Goal: Task Accomplishment & Management: Manage account settings

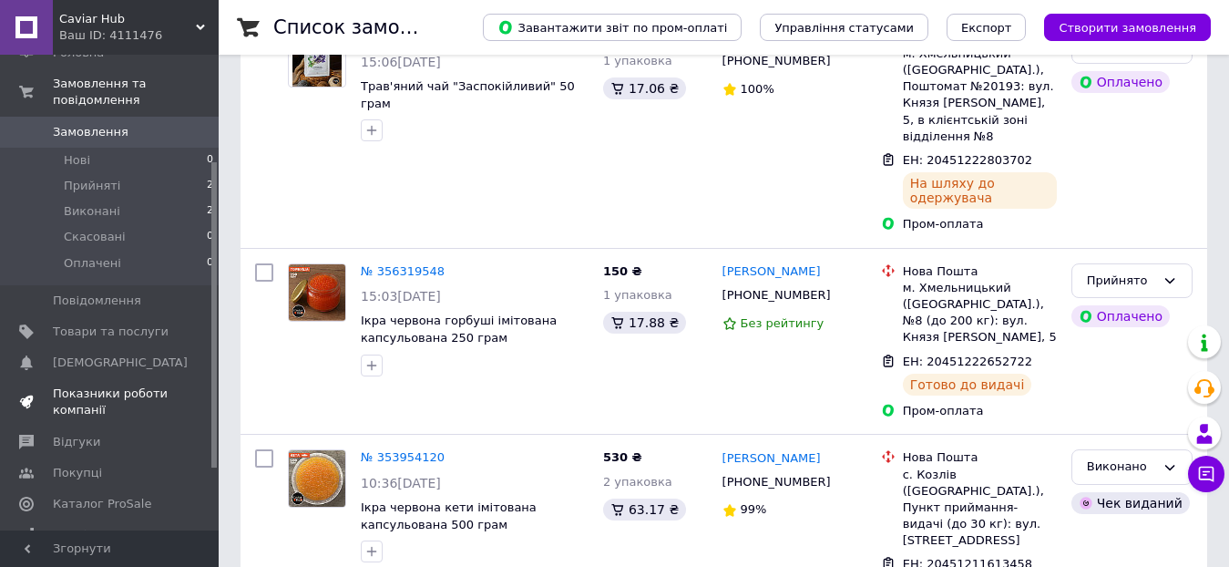
scroll to position [261, 0]
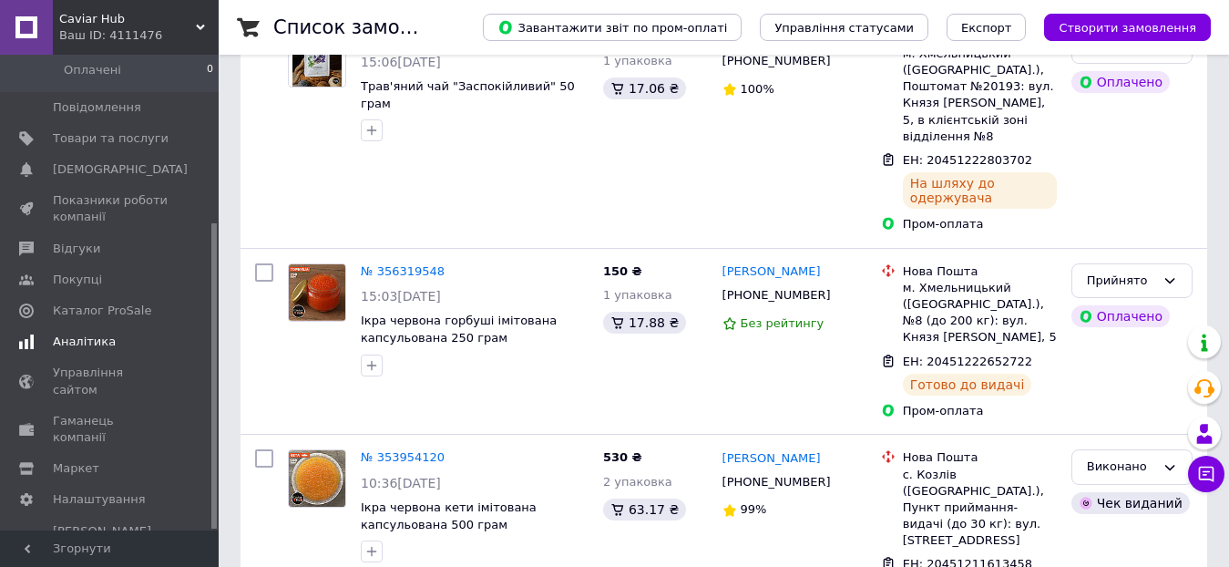
click at [102, 333] on span "Аналітика" at bounding box center [84, 341] width 63 height 16
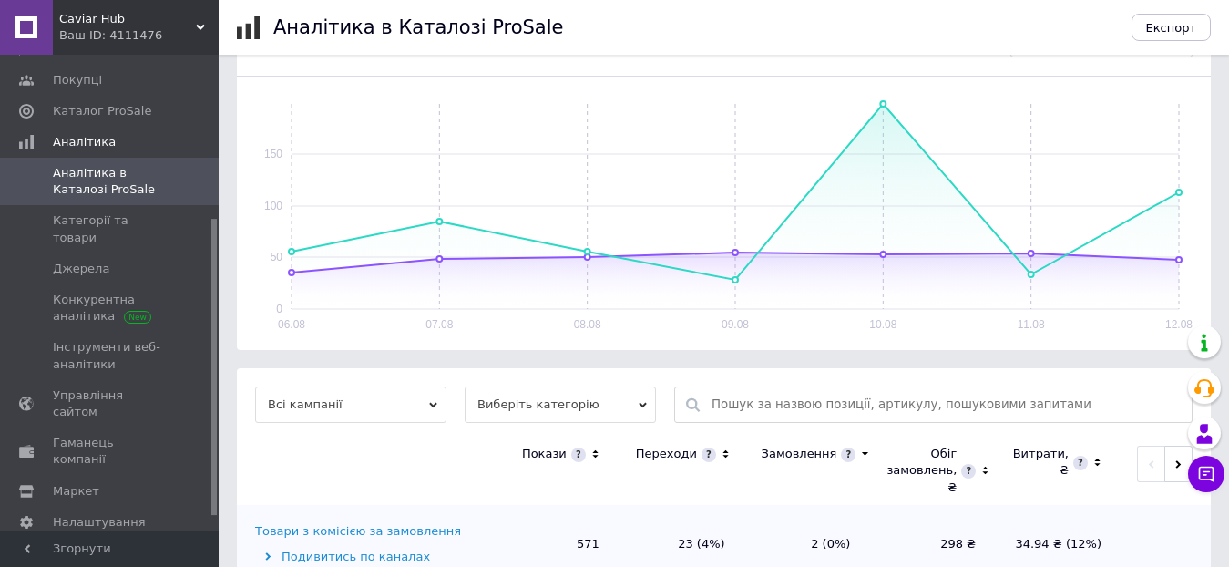
scroll to position [346, 0]
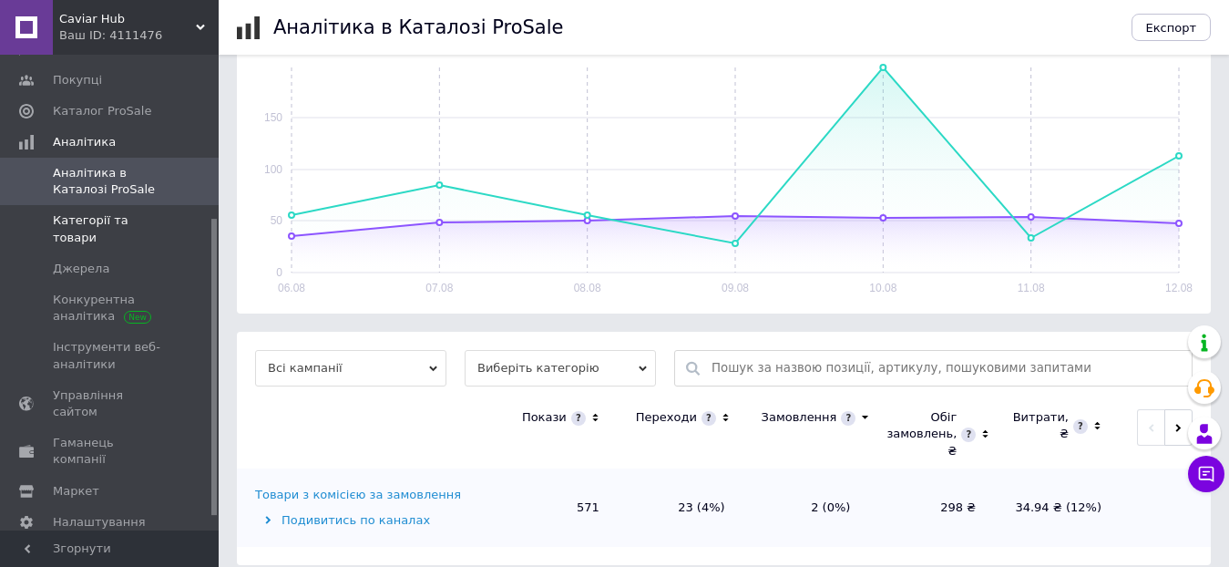
click at [70, 213] on span "Категорії та товари" at bounding box center [111, 228] width 116 height 33
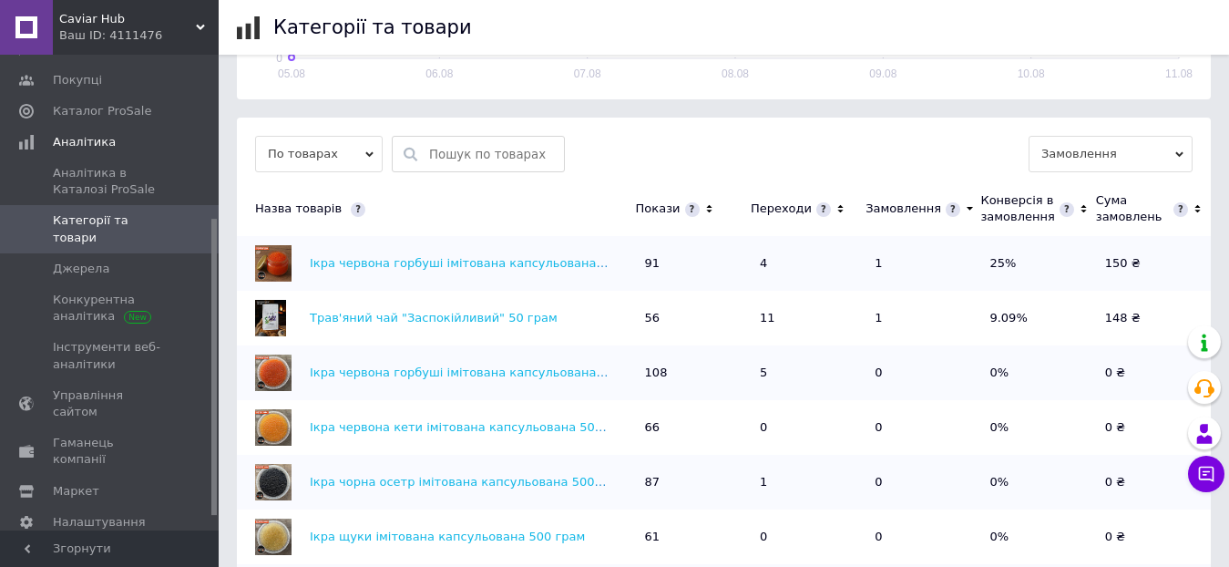
scroll to position [634, 0]
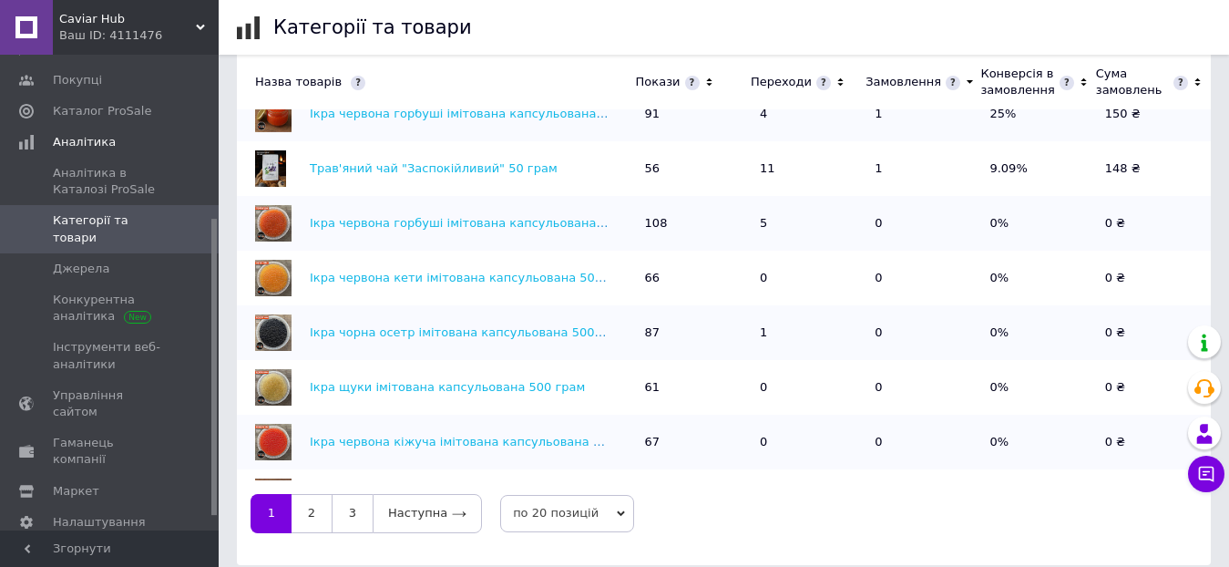
click at [703, 82] on icon at bounding box center [709, 82] width 12 height 15
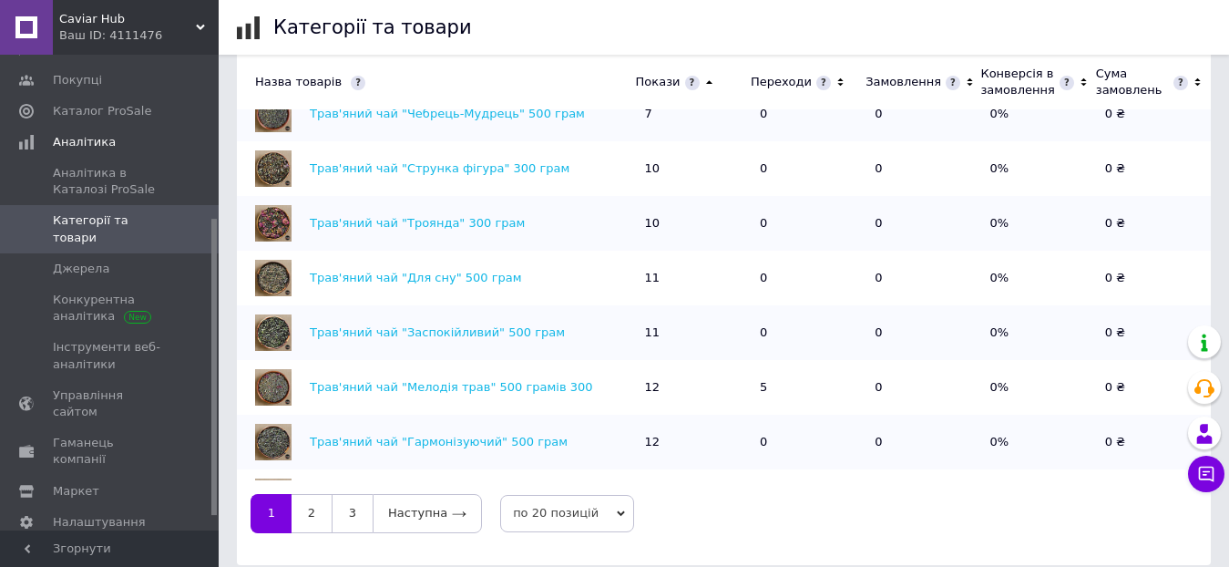
click at [705, 82] on icon at bounding box center [708, 82] width 6 height 4
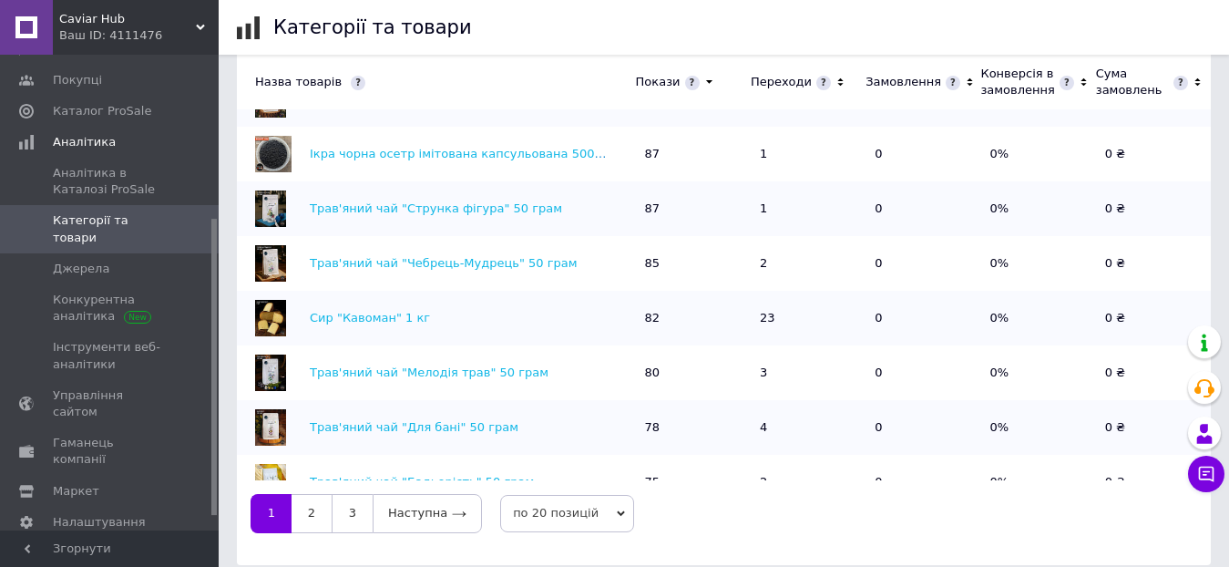
scroll to position [426, 0]
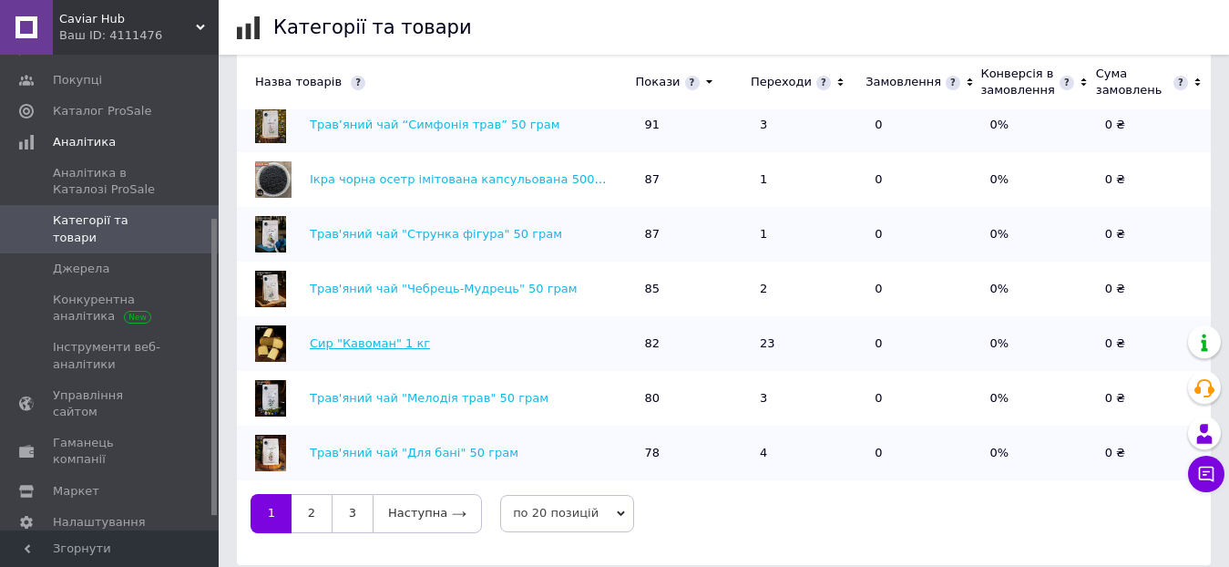
click at [378, 336] on link "Сир "Кавоман" 1 кг" at bounding box center [370, 343] width 120 height 14
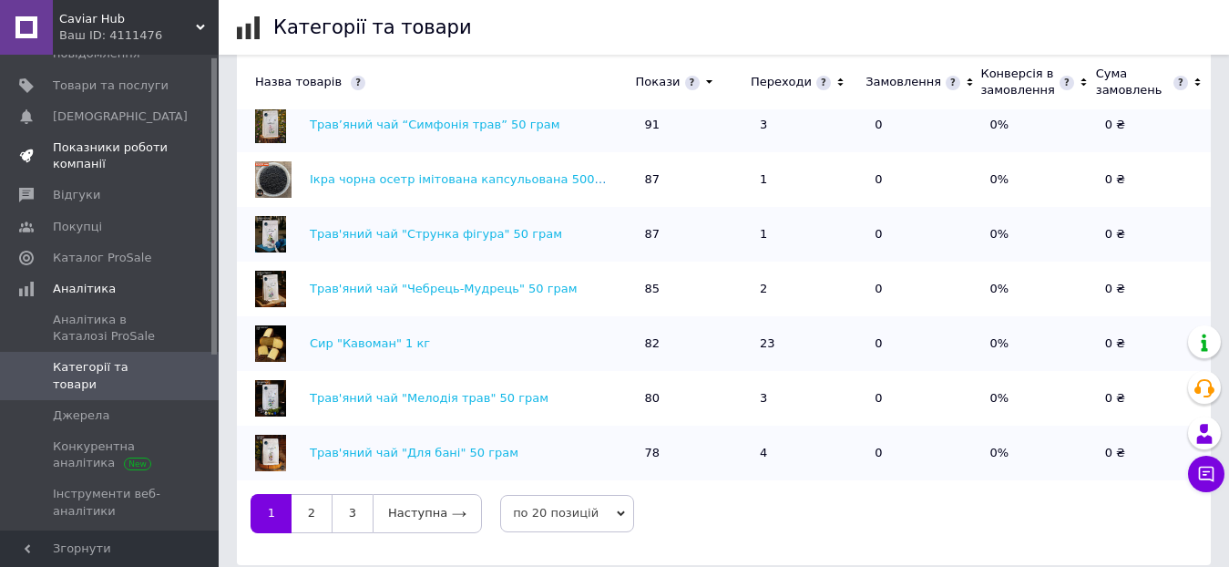
scroll to position [0, 0]
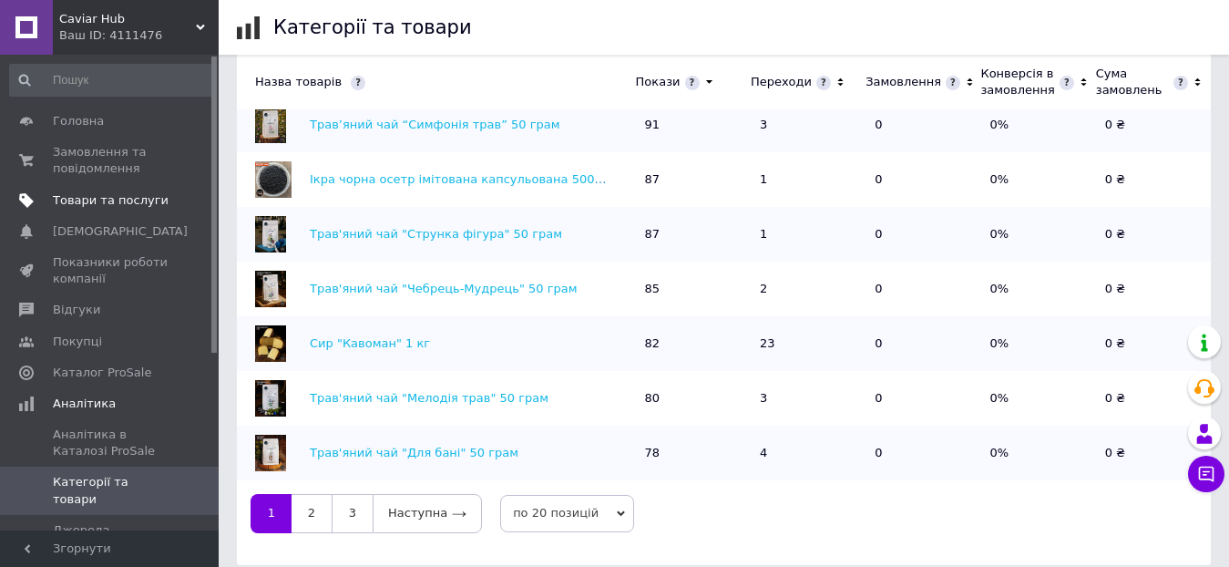
click at [70, 194] on span "Товари та послуги" at bounding box center [111, 200] width 116 height 16
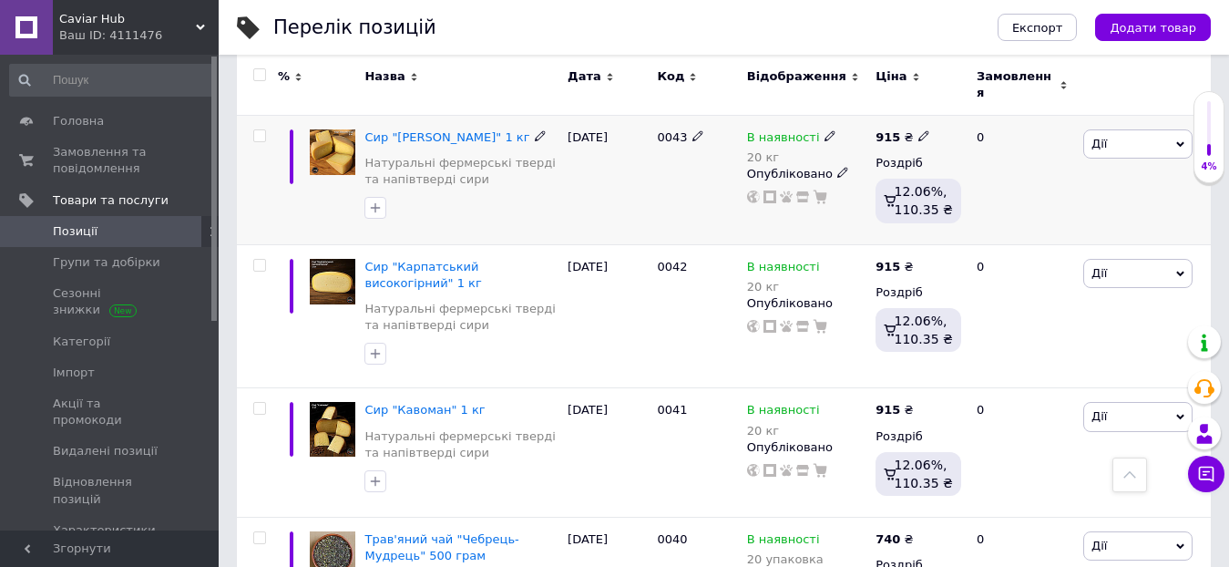
scroll to position [638, 0]
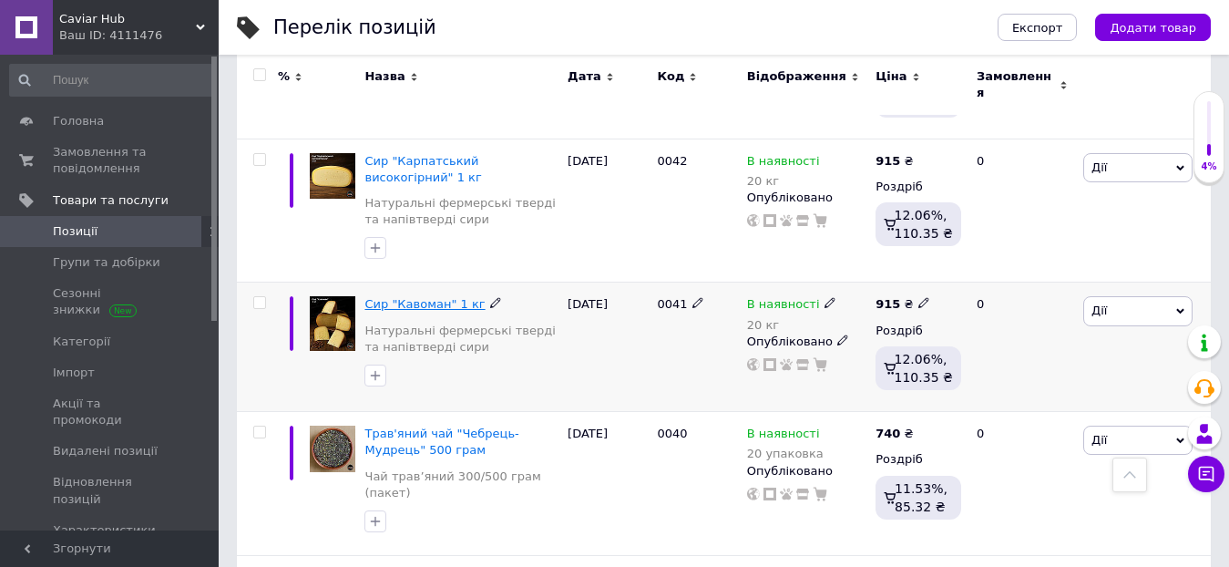
click at [410, 297] on span "Сир "Кавоман" 1 кг" at bounding box center [424, 304] width 120 height 14
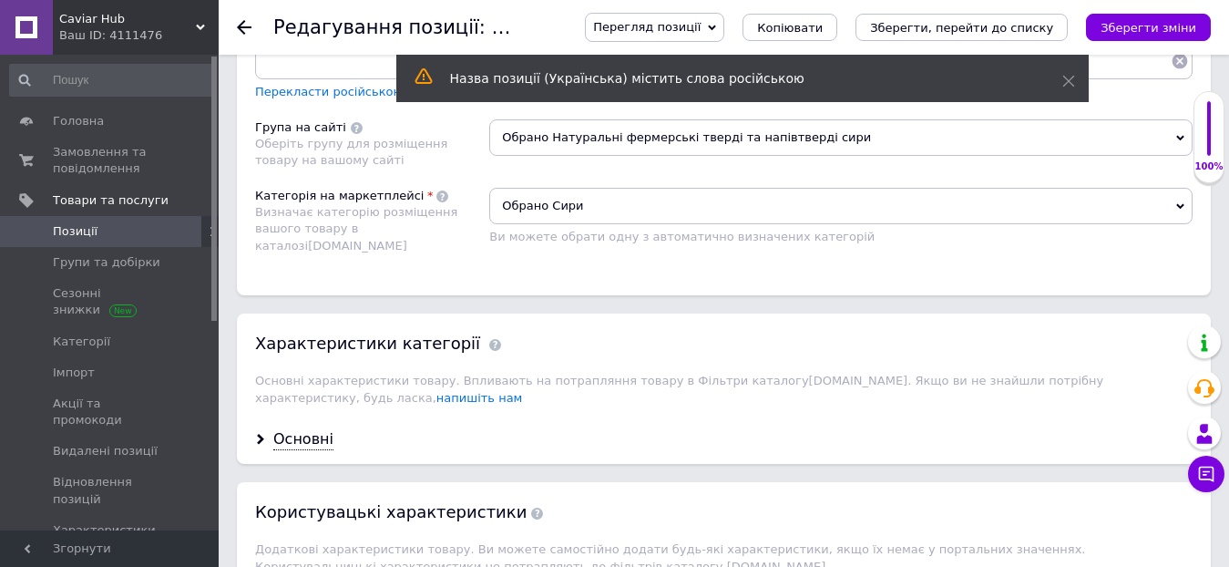
scroll to position [1366, 0]
click at [261, 433] on use at bounding box center [260, 438] width 7 height 11
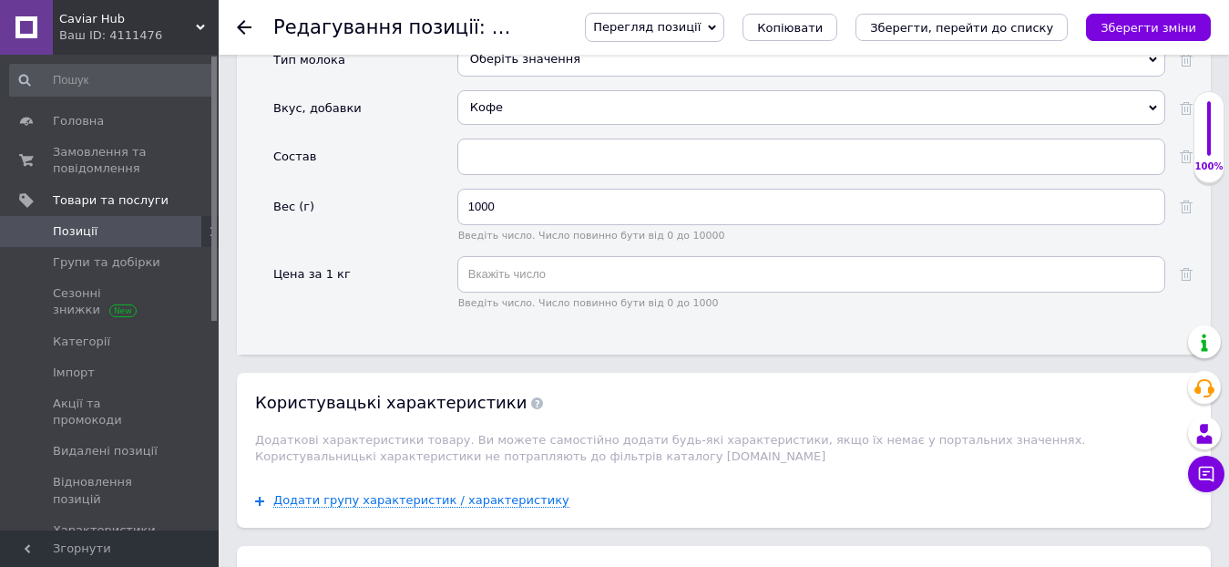
scroll to position [1913, 0]
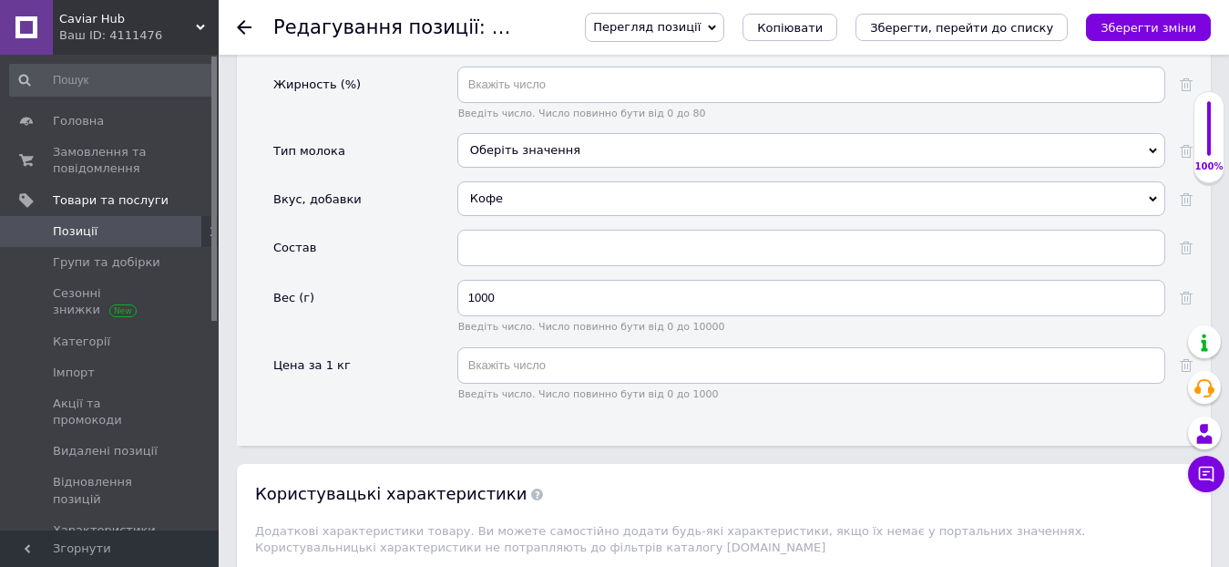
click at [421, 209] on div "Вкус, добавки" at bounding box center [365, 205] width 184 height 48
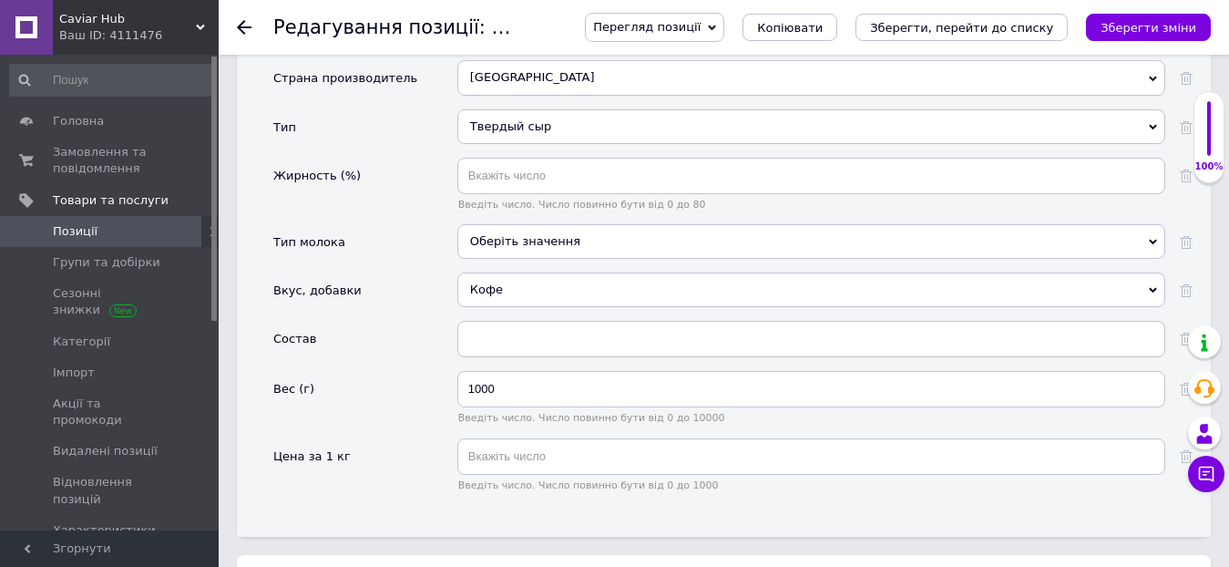
scroll to position [1731, 0]
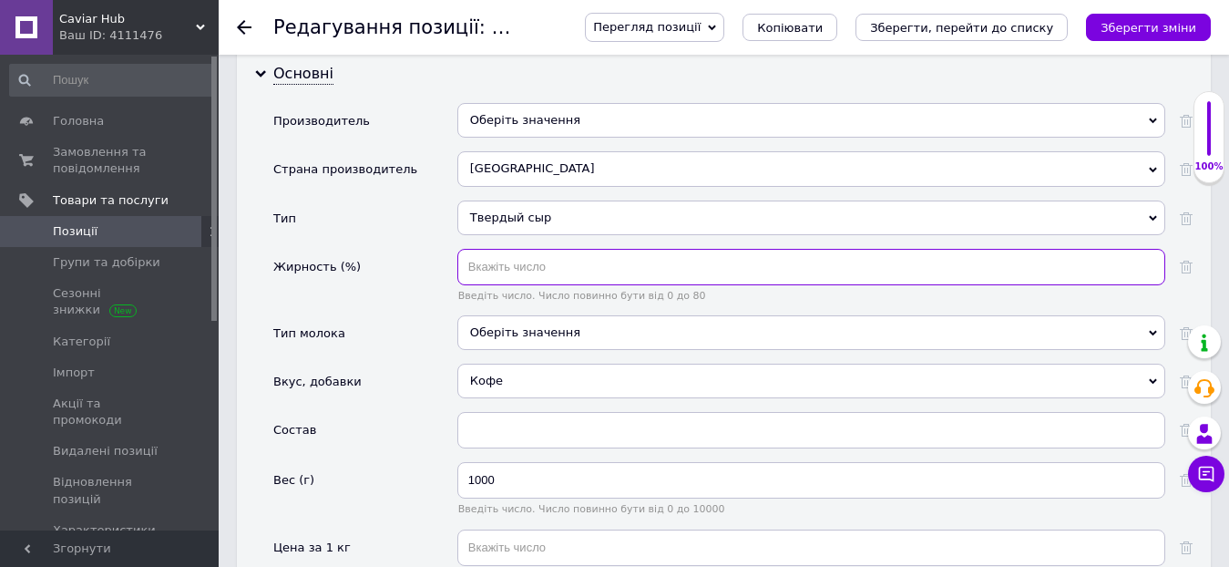
click at [523, 250] on input "text" at bounding box center [811, 267] width 708 height 36
type input "50"
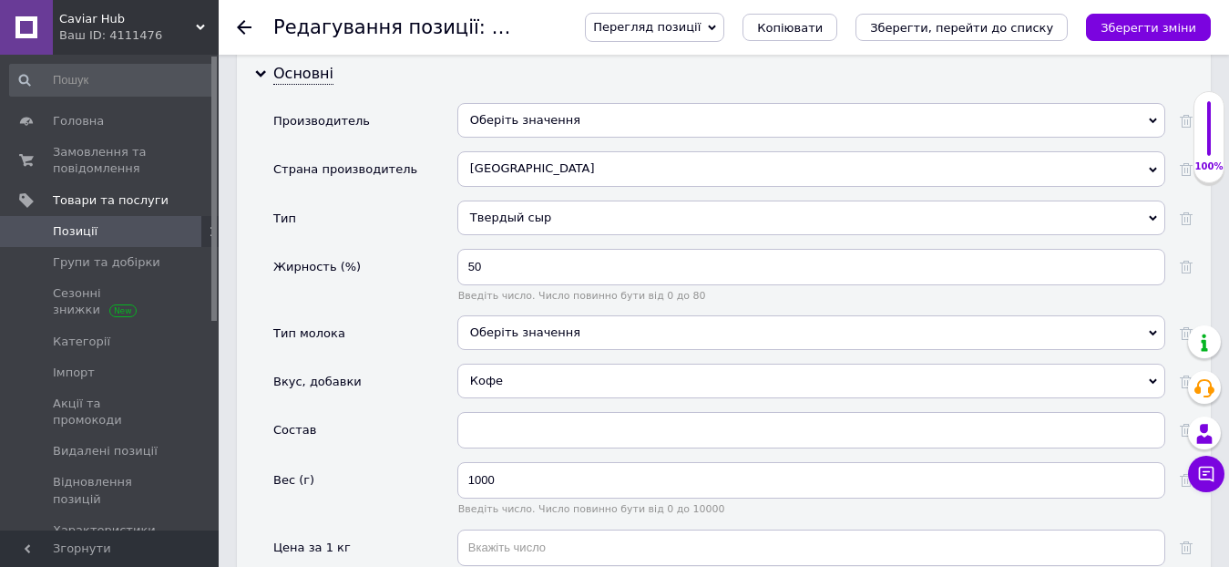
click at [426, 249] on div "Жирность (%)" at bounding box center [365, 282] width 184 height 66
click at [1142, 27] on icon "Зберегти зміни" at bounding box center [1148, 28] width 96 height 14
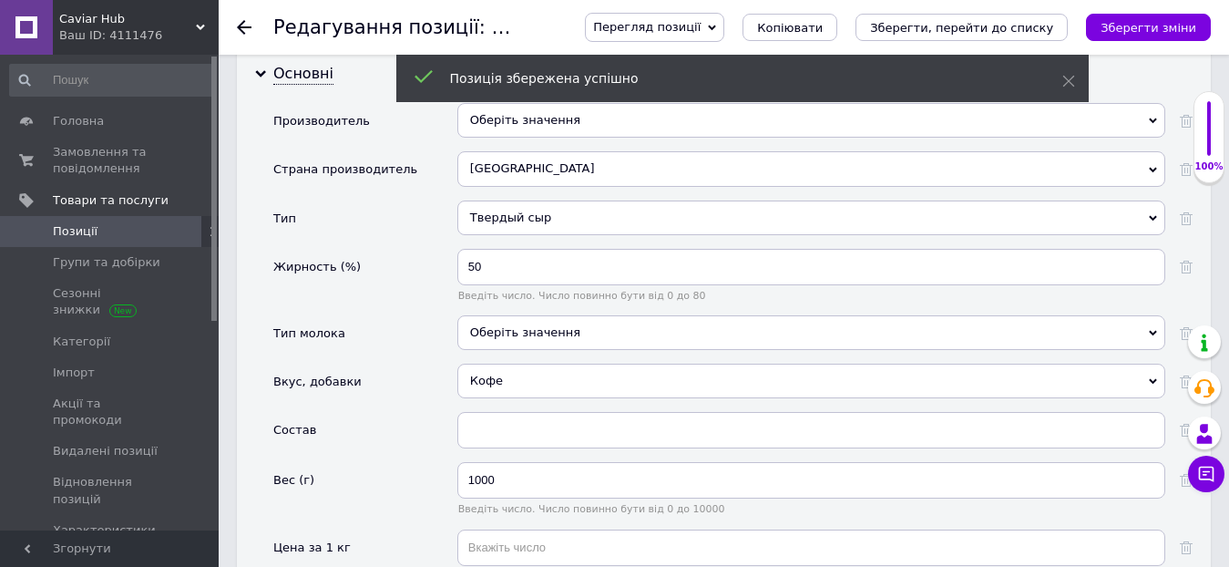
click at [90, 235] on span "Позиції" at bounding box center [75, 231] width 45 height 16
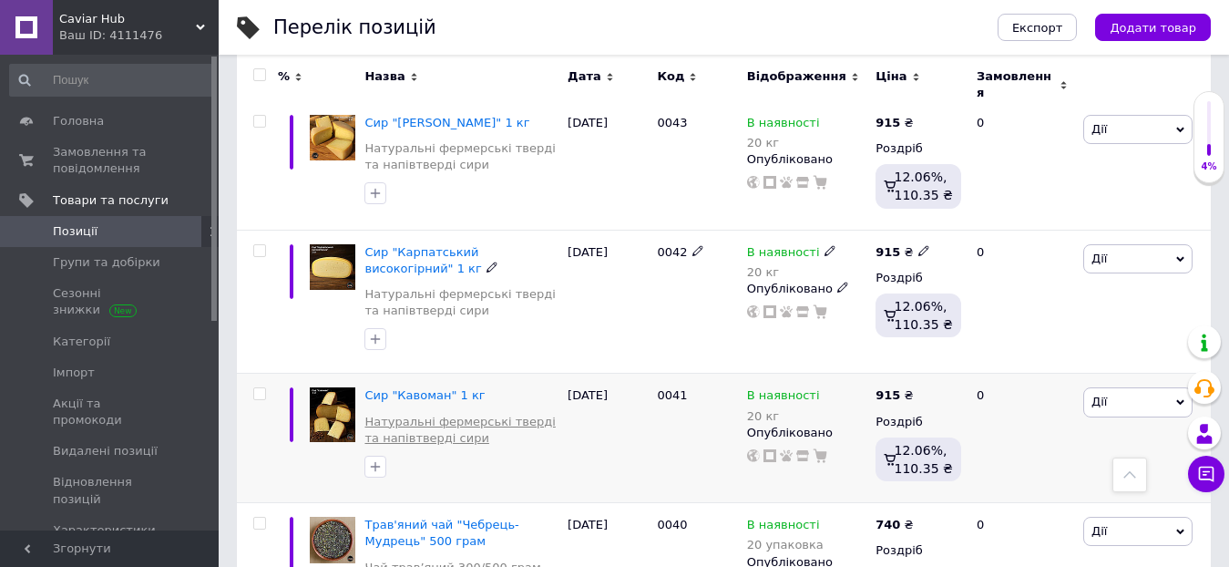
scroll to position [638, 0]
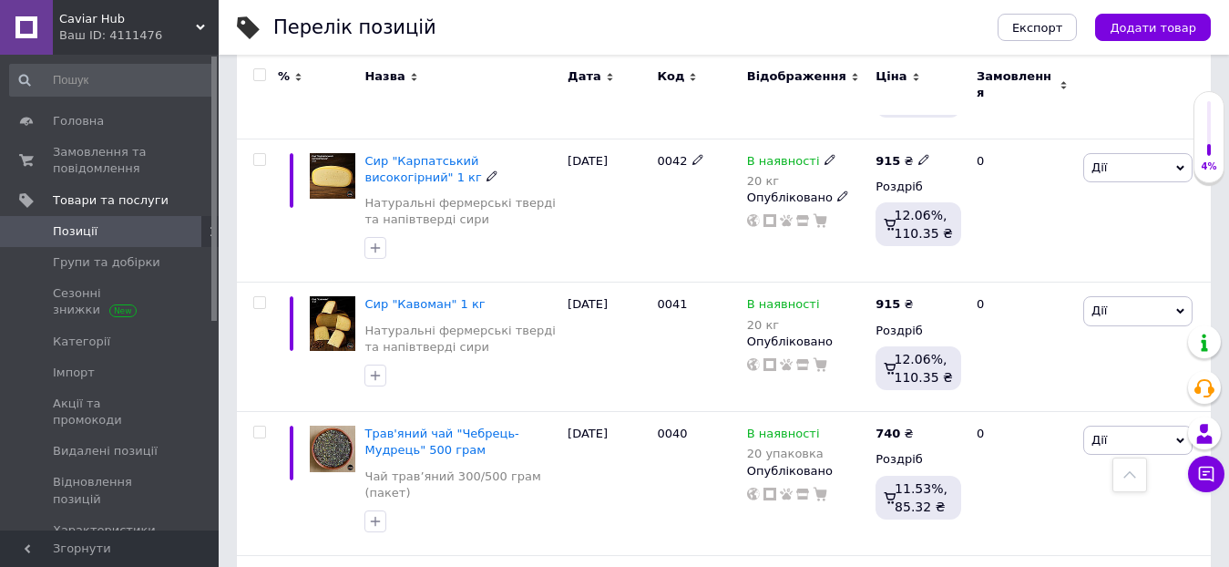
click at [455, 154] on span "Сир "Карпатський високогірний" 1 кг" at bounding box center [422, 169] width 117 height 30
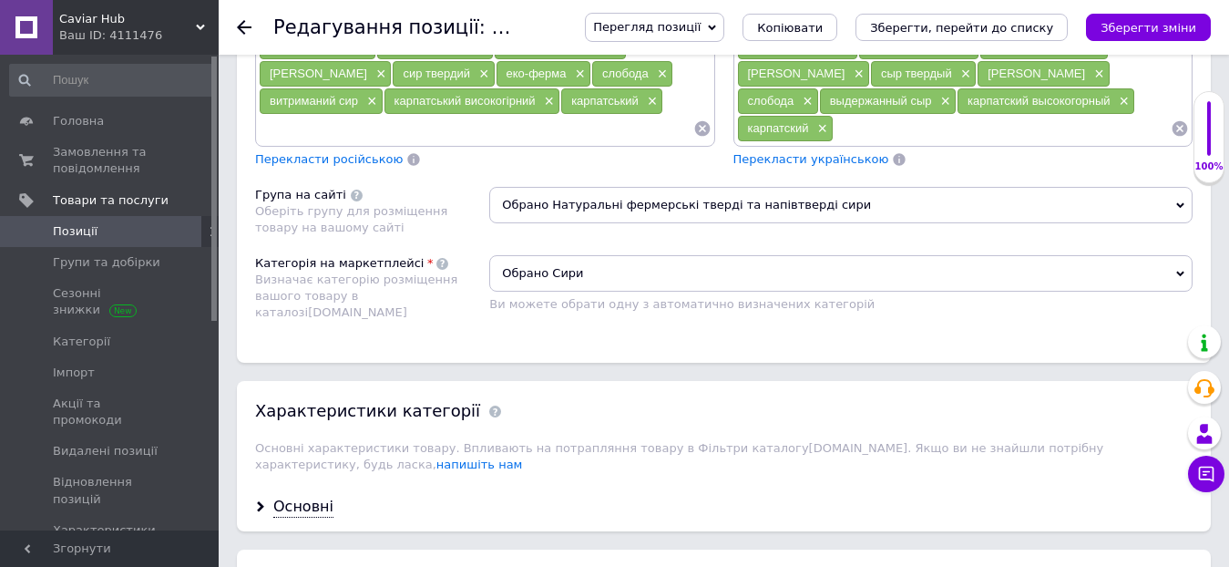
scroll to position [1366, 0]
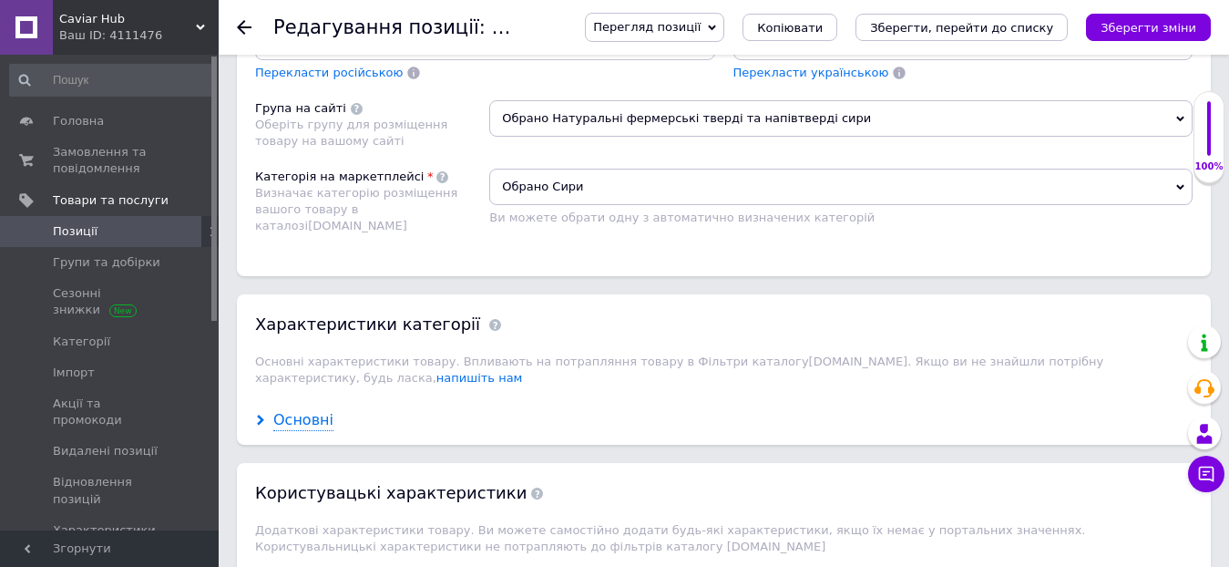
click at [265, 414] on icon at bounding box center [260, 419] width 11 height 11
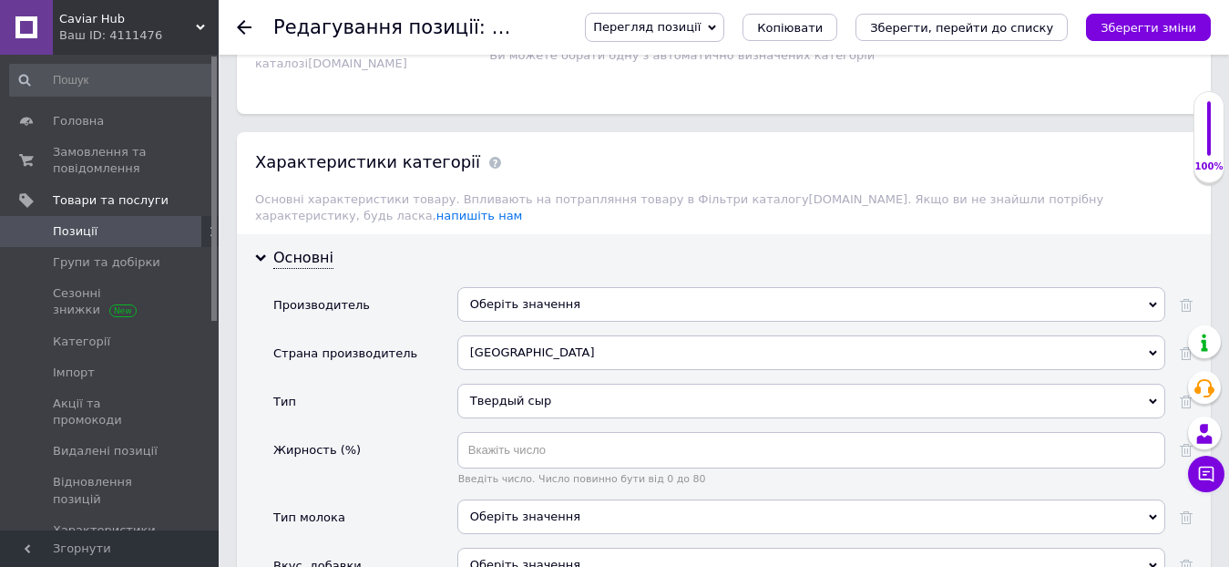
scroll to position [1731, 0]
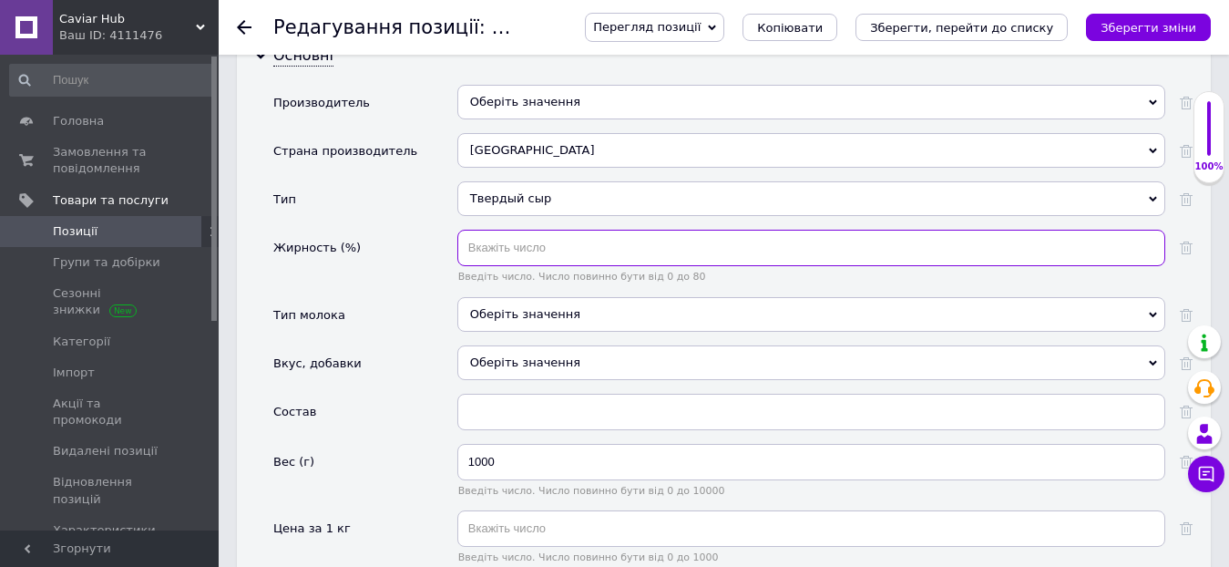
click at [499, 236] on input "text" at bounding box center [811, 248] width 708 height 36
type input "50"
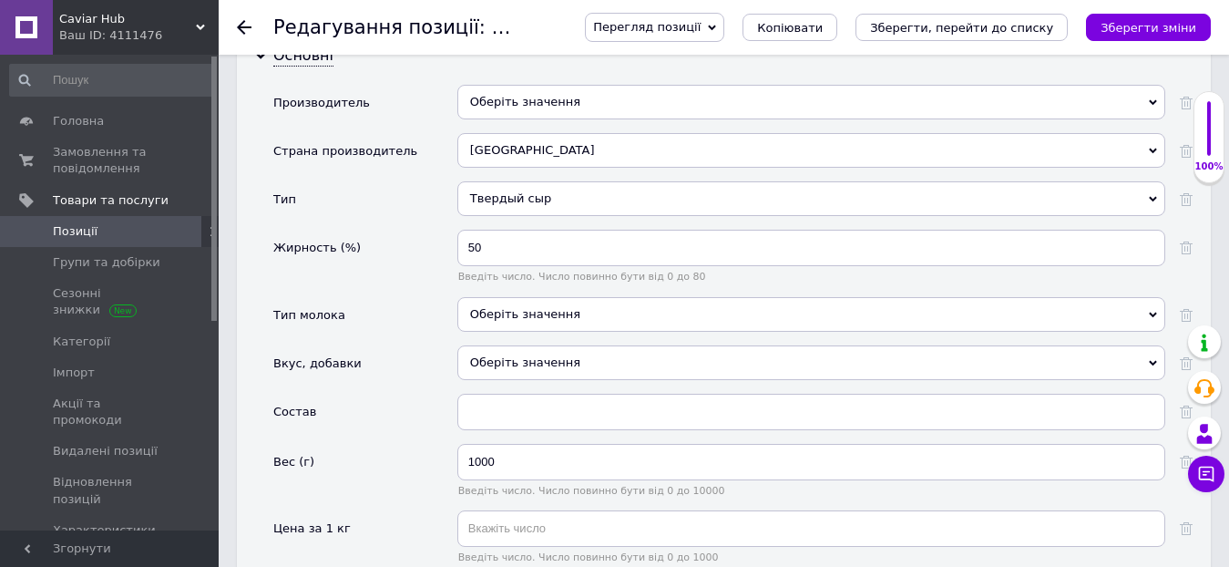
click at [408, 181] on div "Тип" at bounding box center [365, 205] width 184 height 48
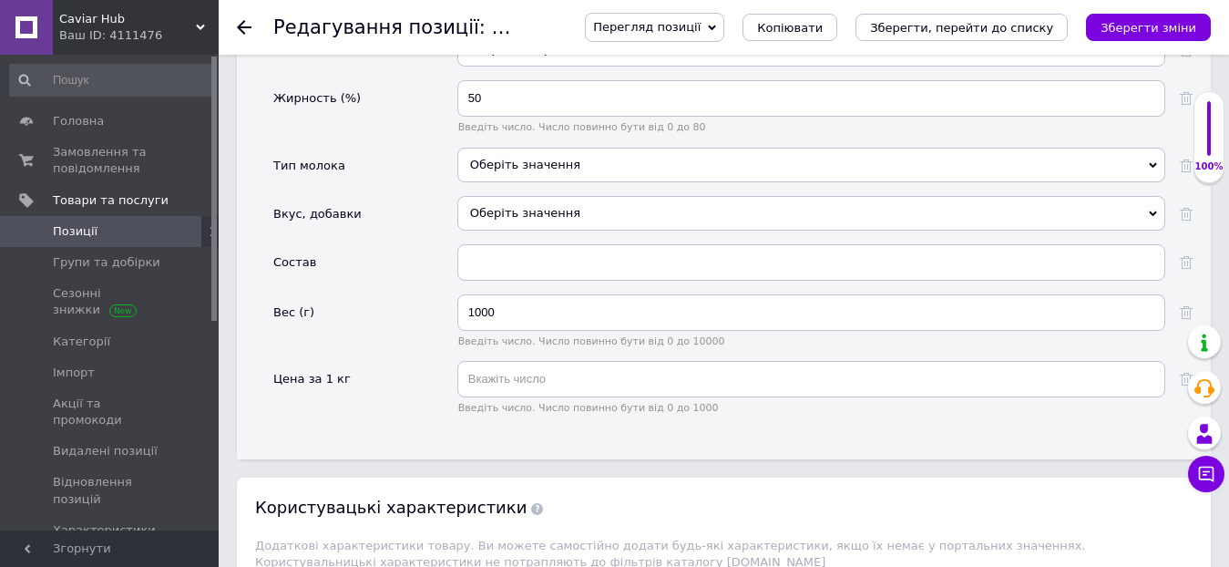
scroll to position [1913, 0]
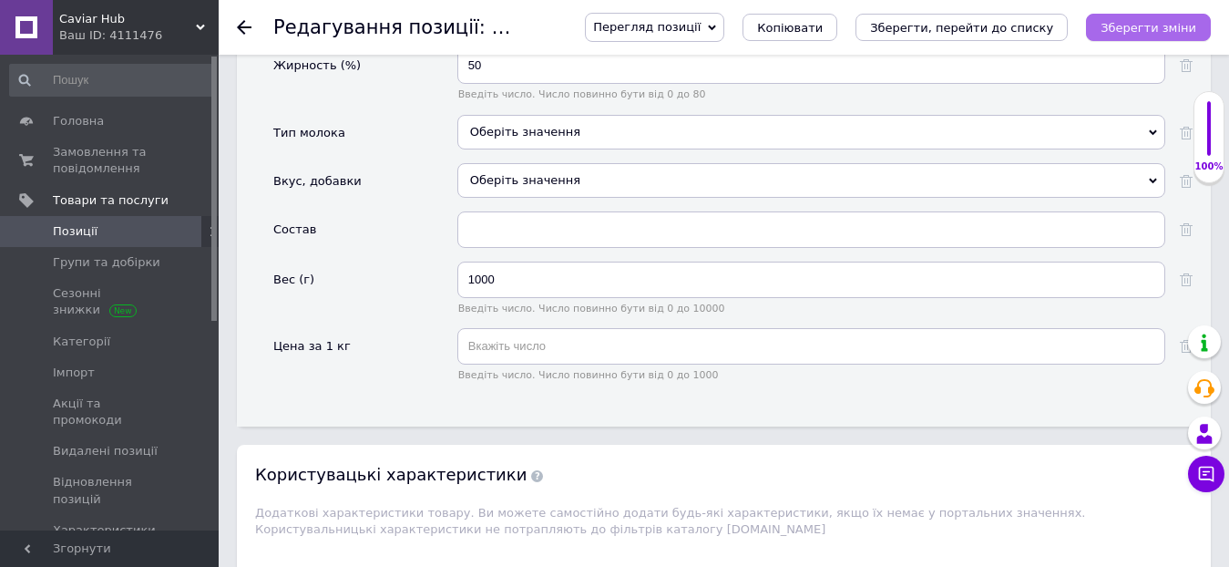
click at [1120, 30] on icon "Зберегти зміни" at bounding box center [1148, 28] width 96 height 14
click at [90, 233] on span "Позиції" at bounding box center [75, 231] width 45 height 16
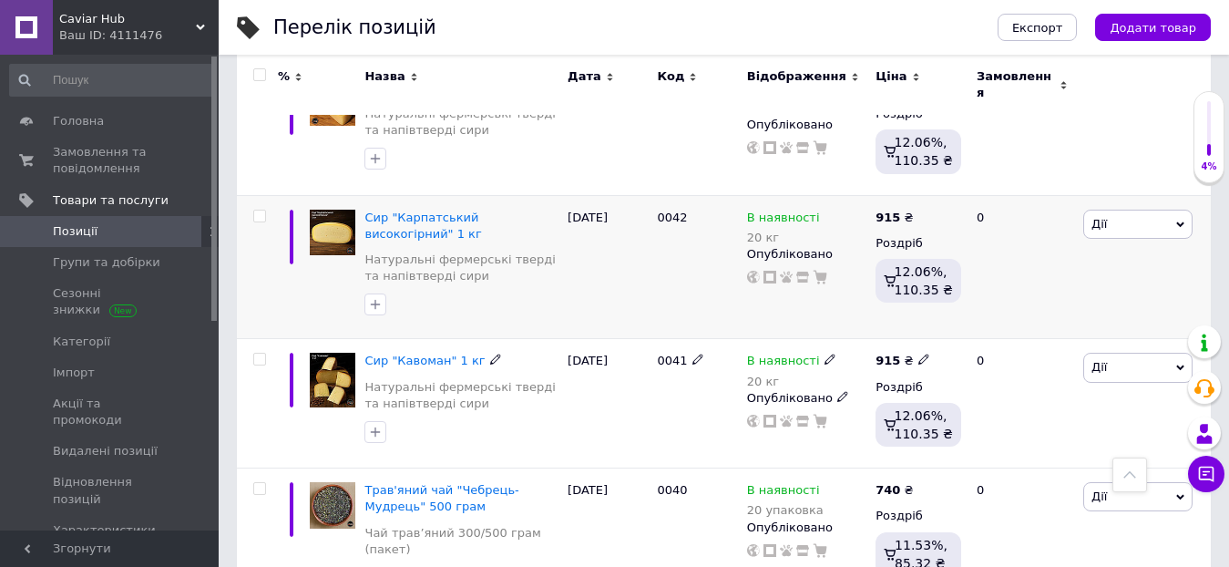
scroll to position [455, 0]
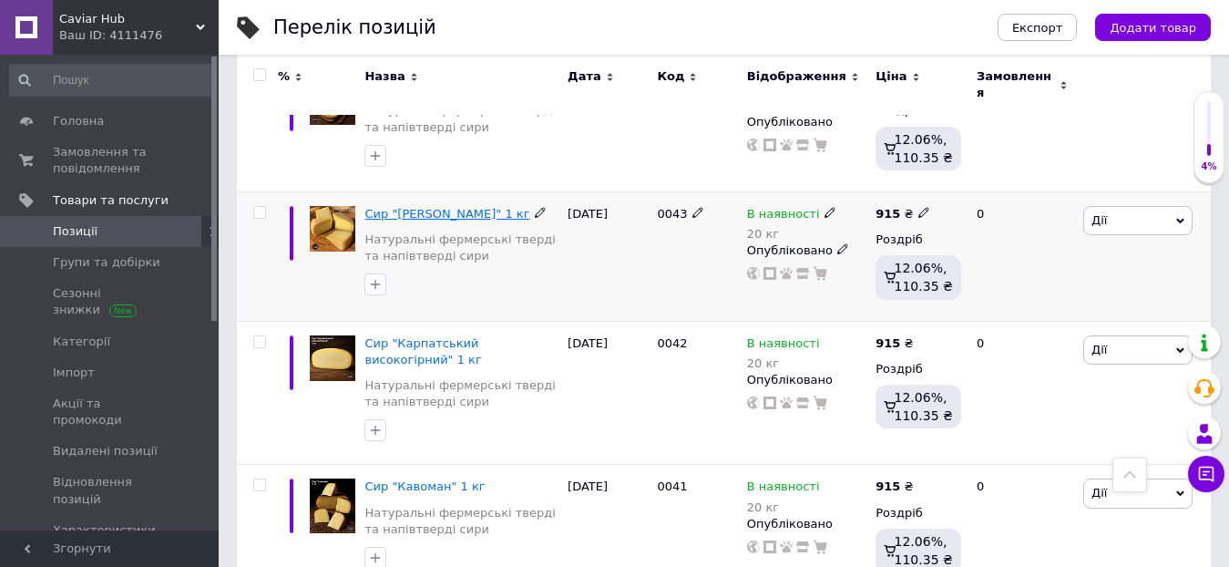
click at [436, 207] on span "Сир "[PERSON_NAME]" 1 кг" at bounding box center [446, 214] width 165 height 14
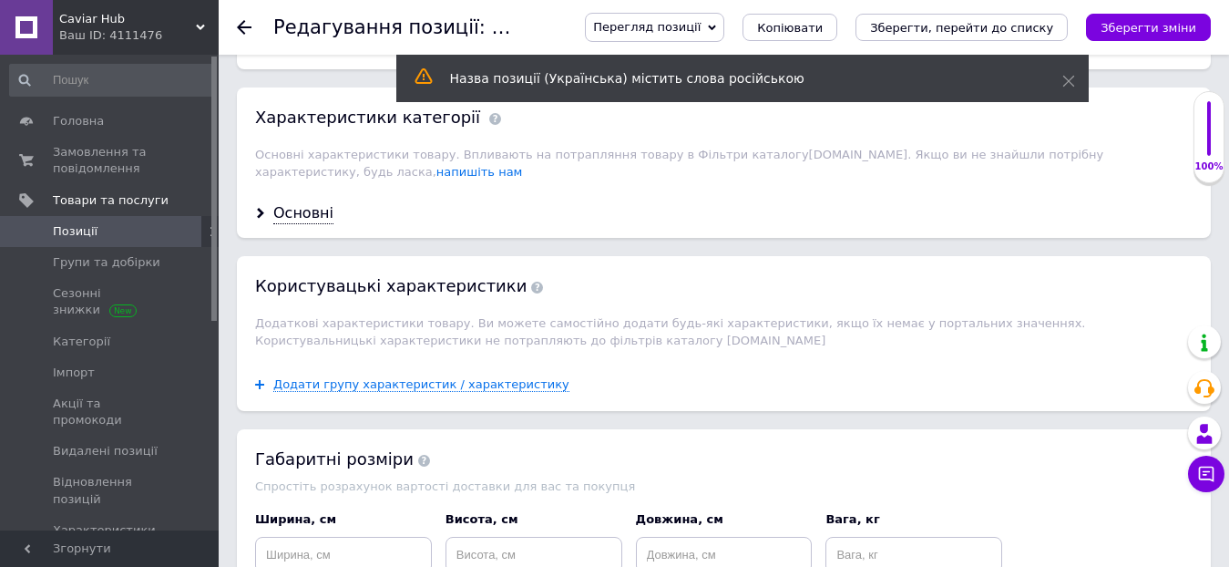
scroll to position [1640, 0]
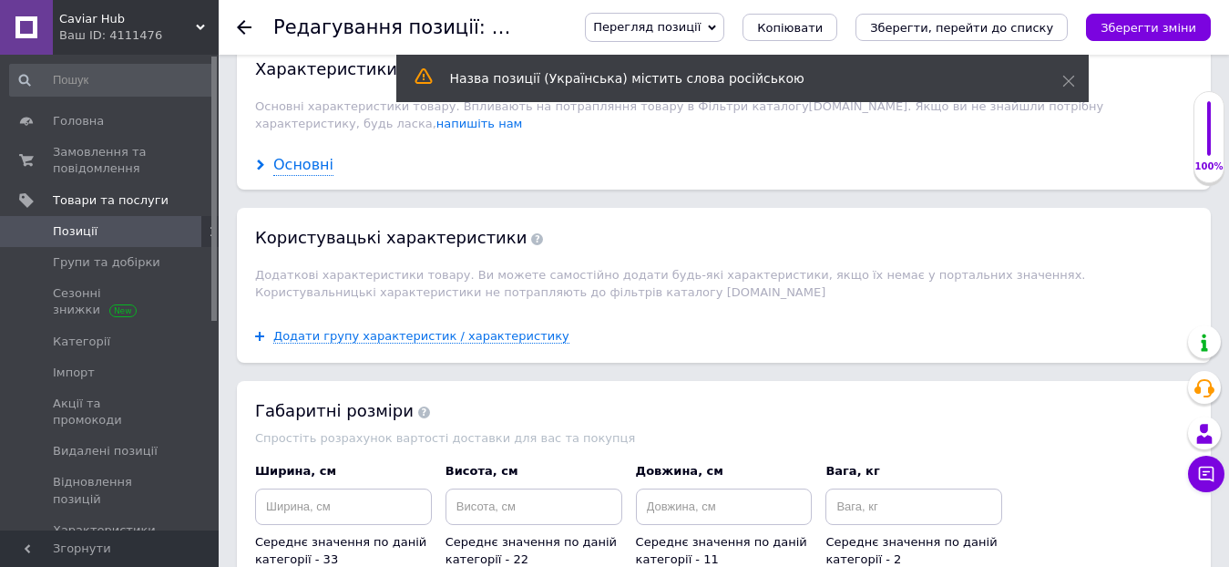
click at [265, 159] on icon at bounding box center [260, 164] width 11 height 11
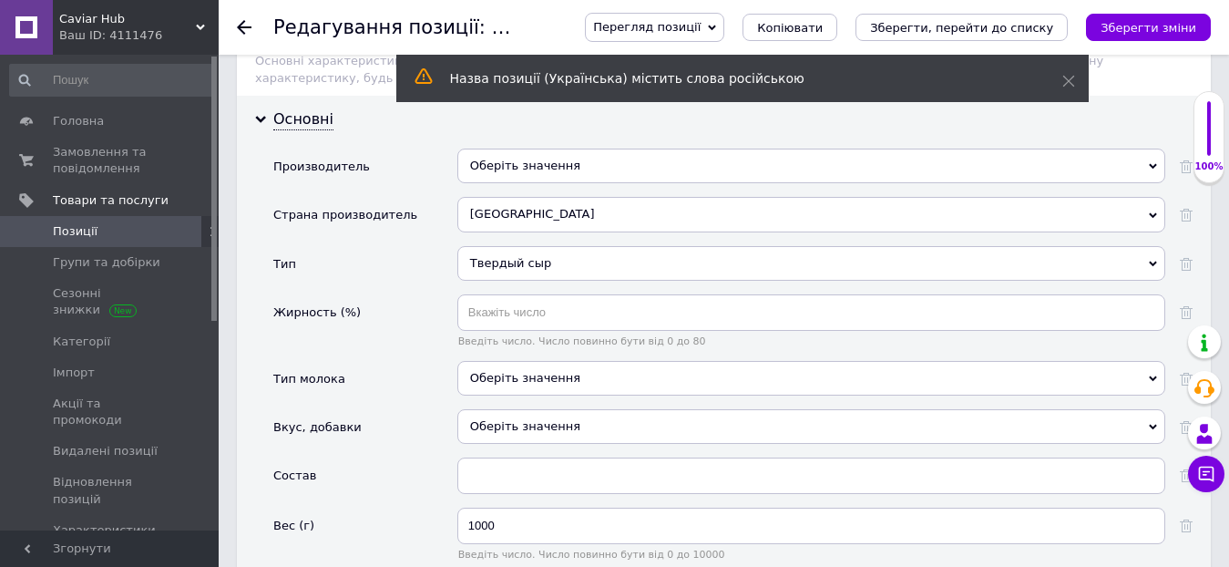
scroll to position [1731, 0]
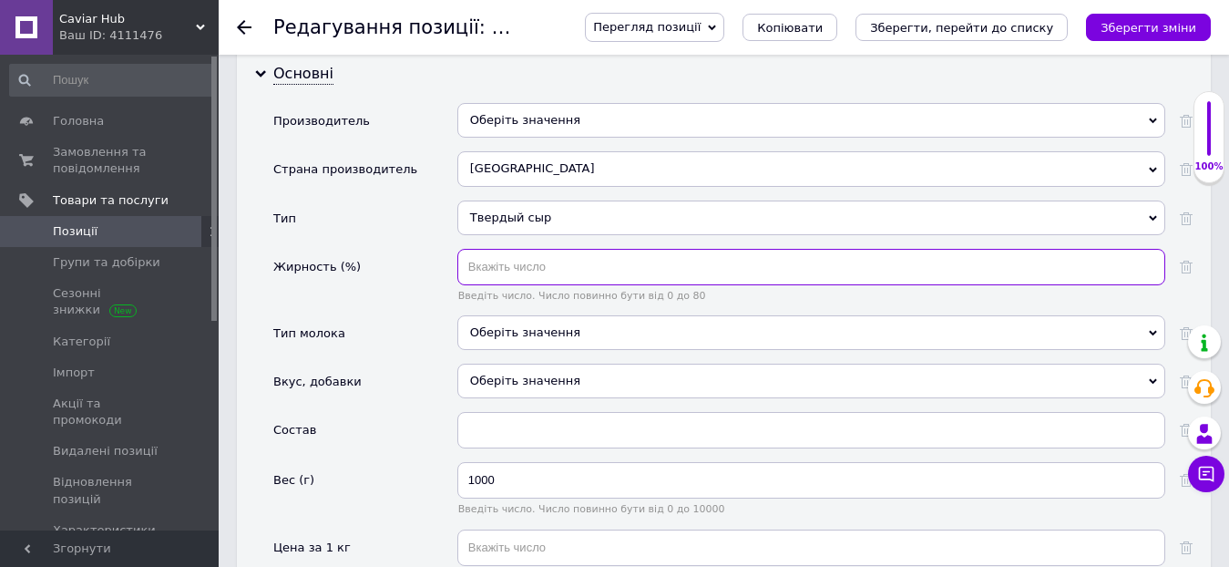
click at [484, 249] on input "text" at bounding box center [811, 267] width 708 height 36
type input "50"
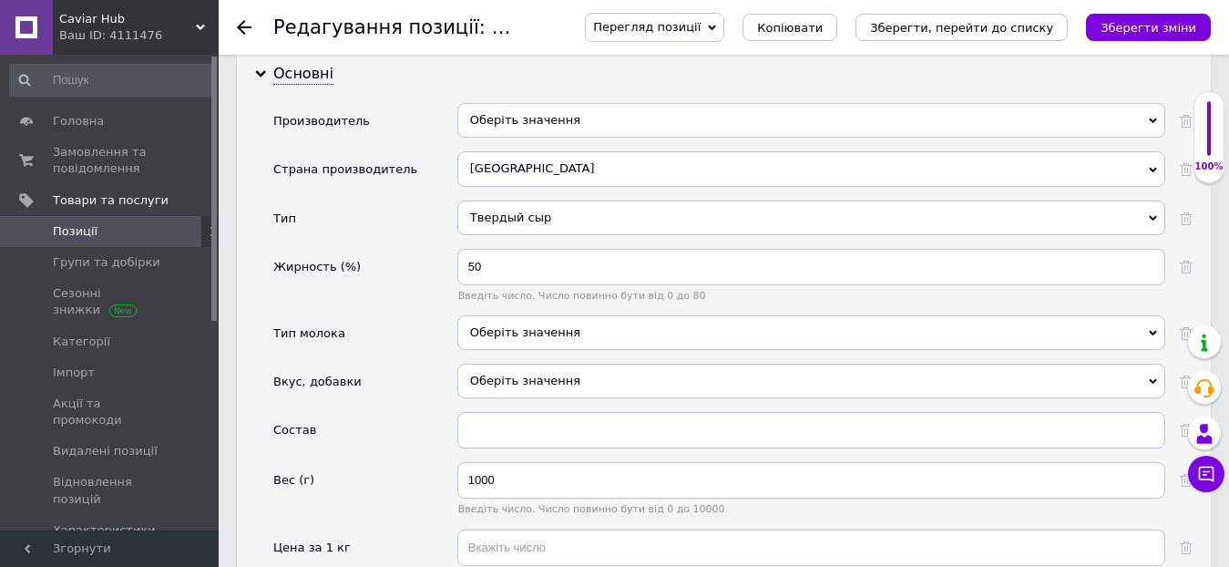
click at [382, 200] on div "Тип" at bounding box center [365, 224] width 184 height 48
click at [1162, 29] on icon "Зберегти зміни" at bounding box center [1148, 28] width 96 height 14
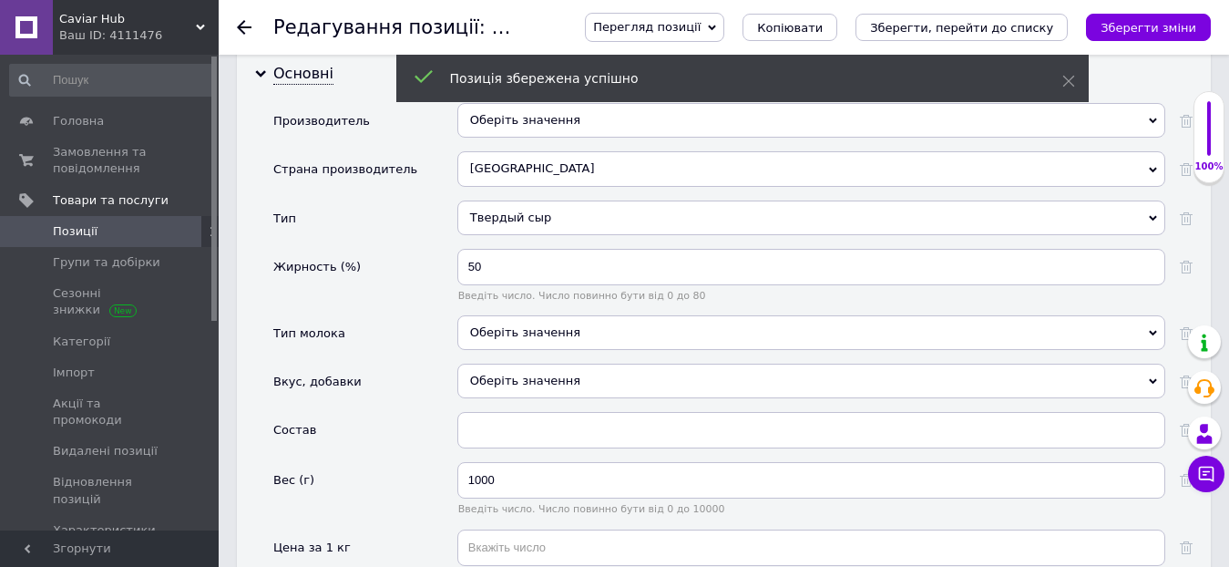
click at [83, 226] on span "Позиції" at bounding box center [75, 231] width 45 height 16
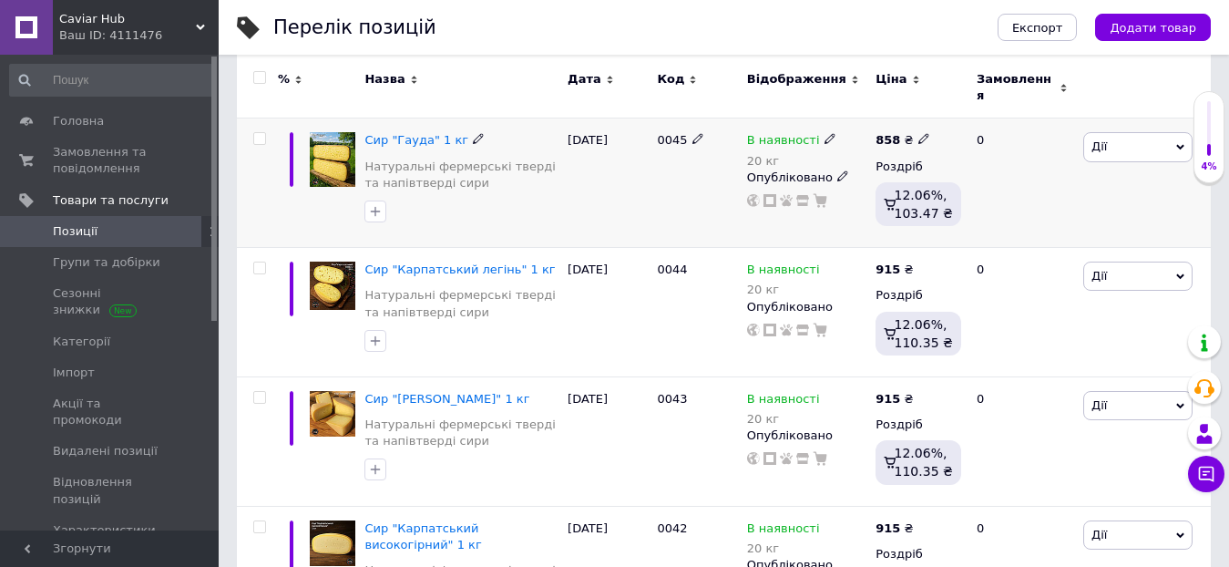
scroll to position [273, 0]
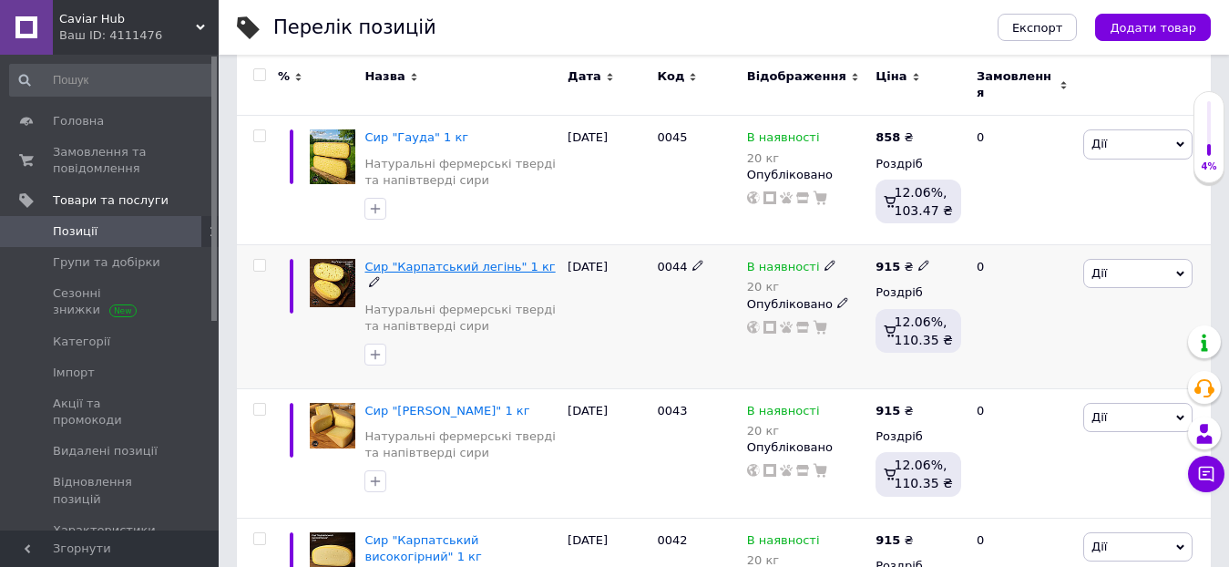
click at [465, 260] on span "Сир "Карпатський легінь" 1 кг" at bounding box center [459, 267] width 190 height 14
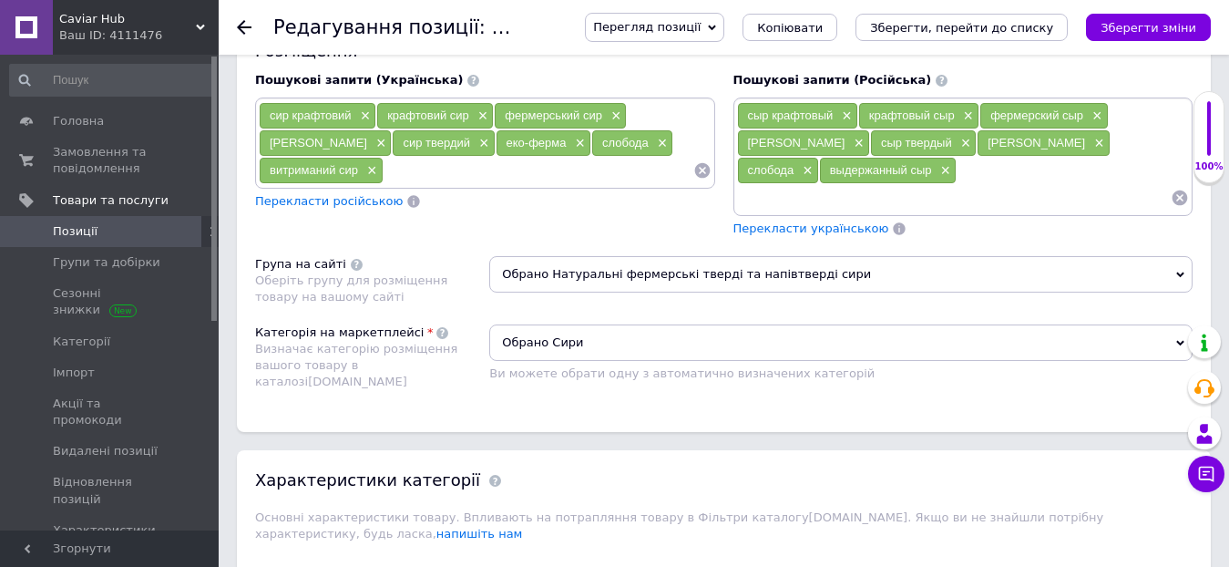
scroll to position [1457, 0]
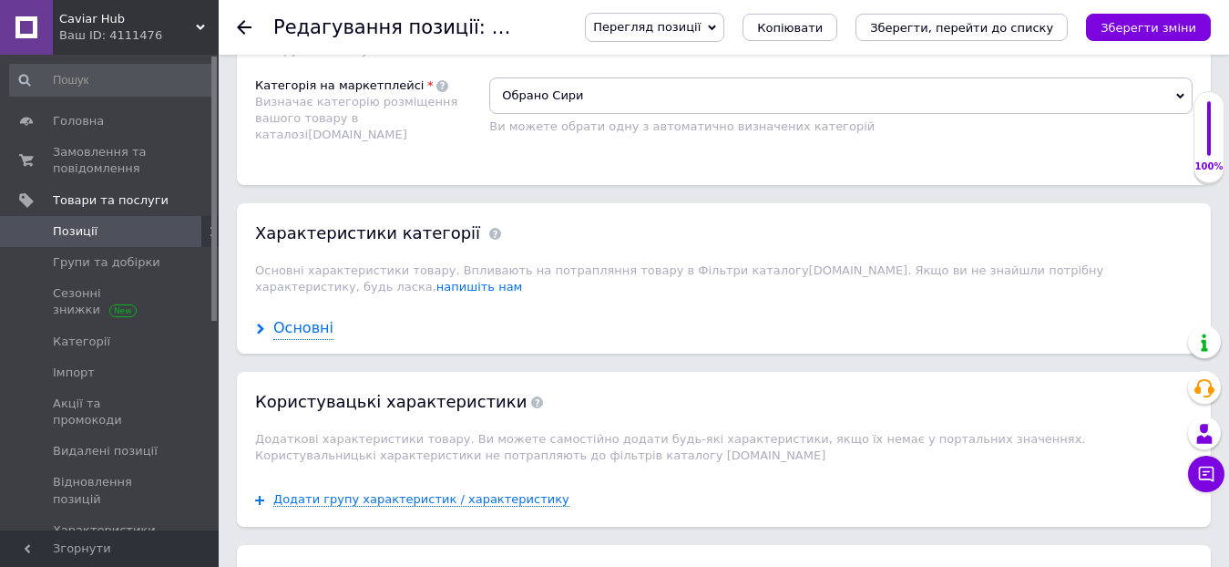
click at [261, 323] on use at bounding box center [260, 328] width 7 height 11
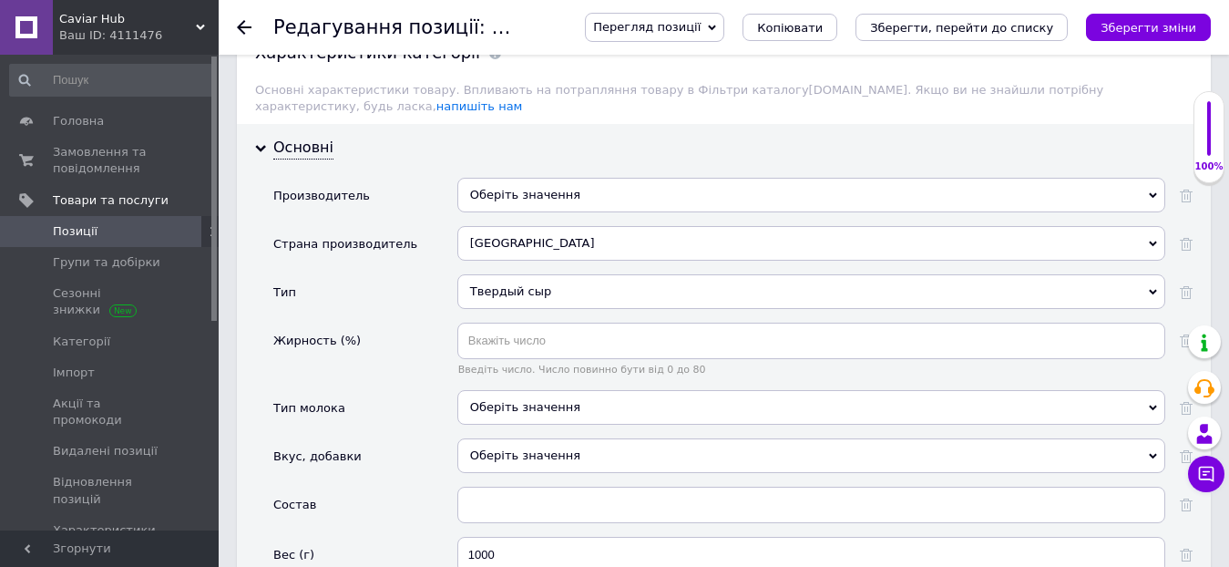
scroll to position [1640, 0]
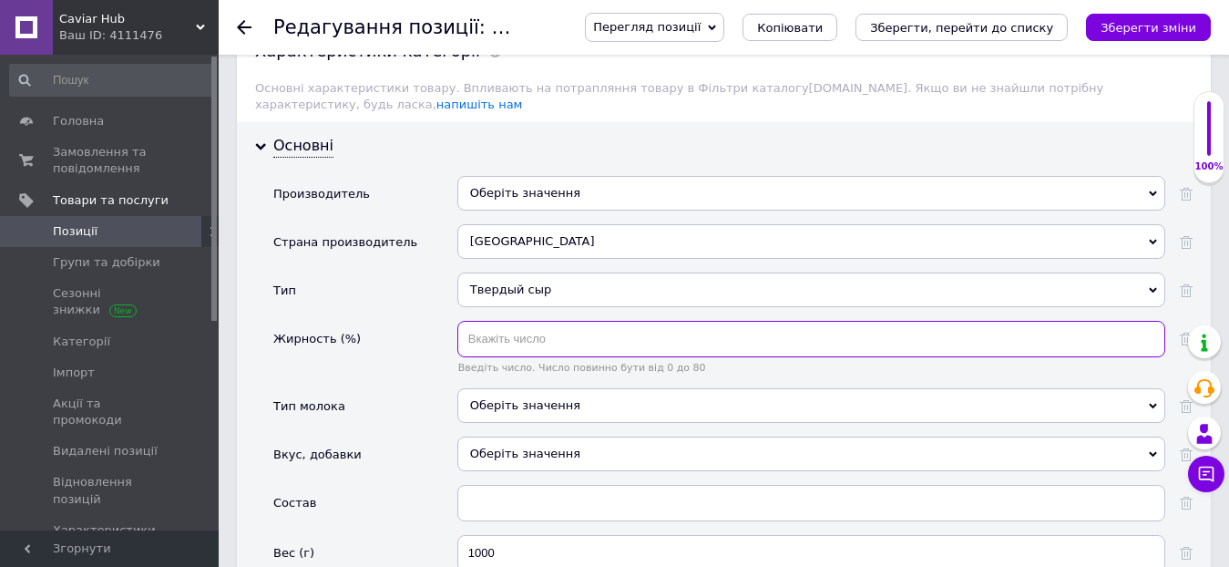
click at [479, 321] on input "text" at bounding box center [811, 339] width 708 height 36
type input "50"
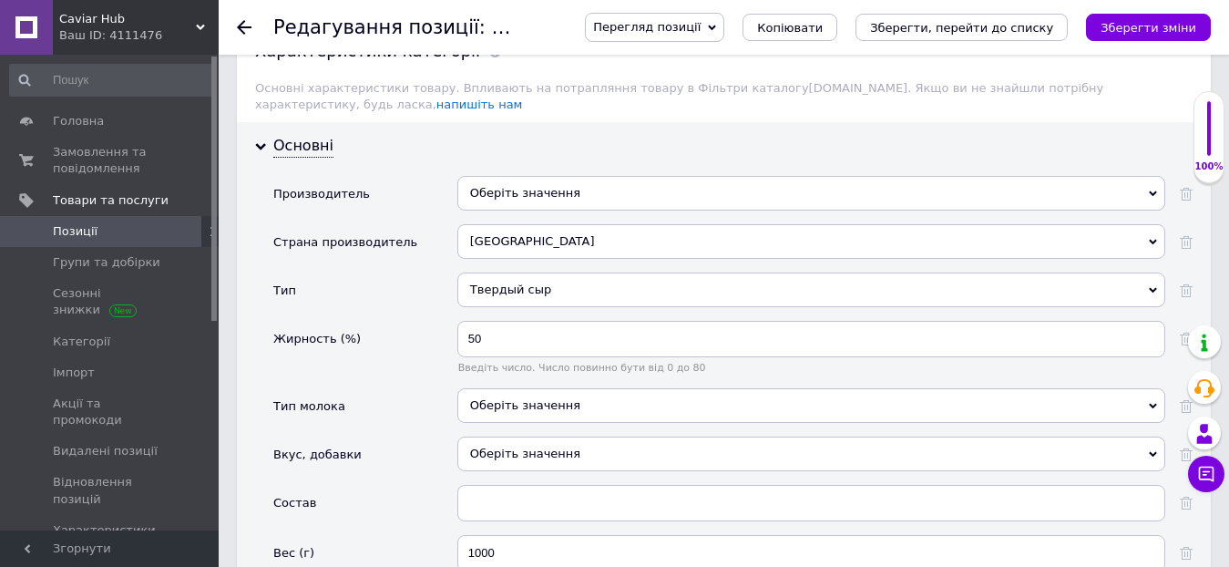
click at [341, 224] on div "Страна производитель" at bounding box center [345, 242] width 144 height 36
click at [1162, 22] on icon "Зберегти зміни" at bounding box center [1148, 28] width 96 height 14
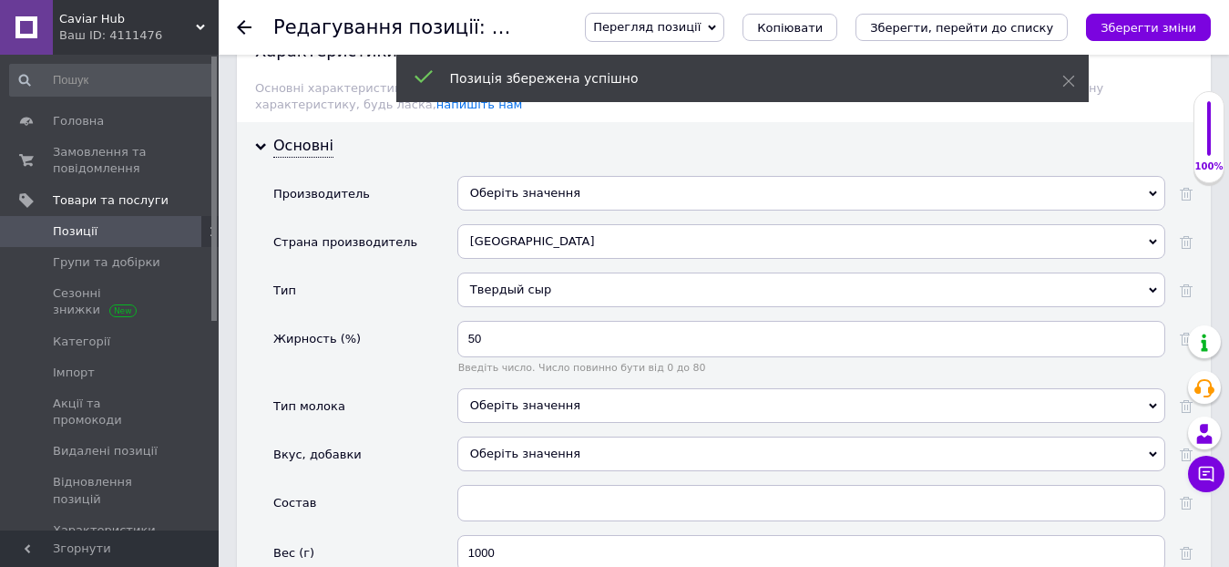
click at [108, 230] on span "Позиції" at bounding box center [111, 231] width 116 height 16
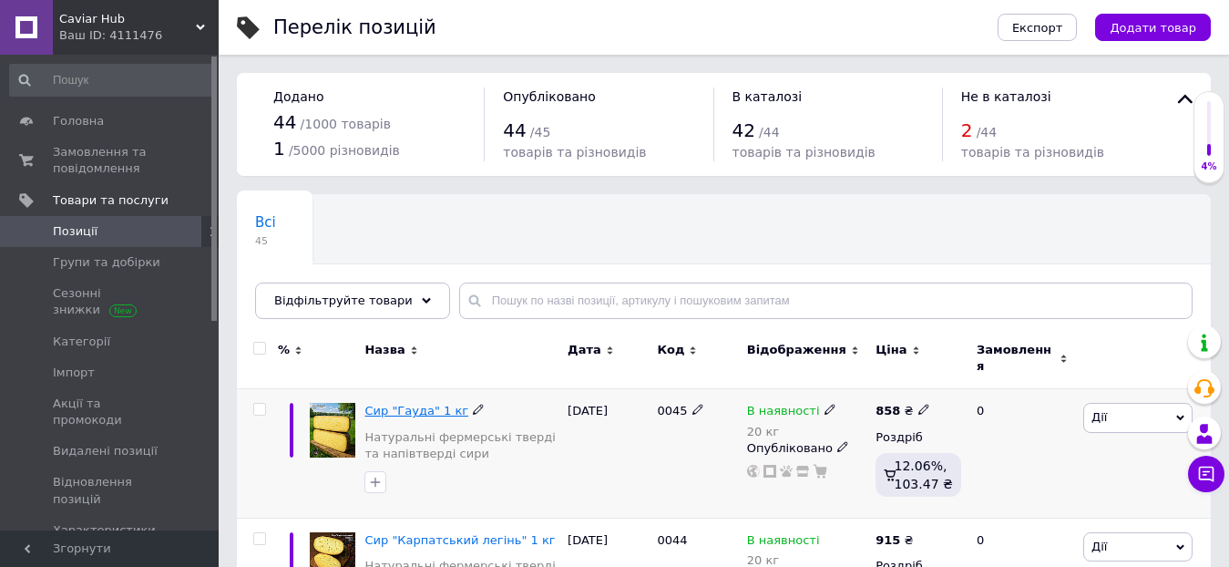
click at [396, 404] on span "Сир "Гауда" 1 кг" at bounding box center [416, 411] width 104 height 14
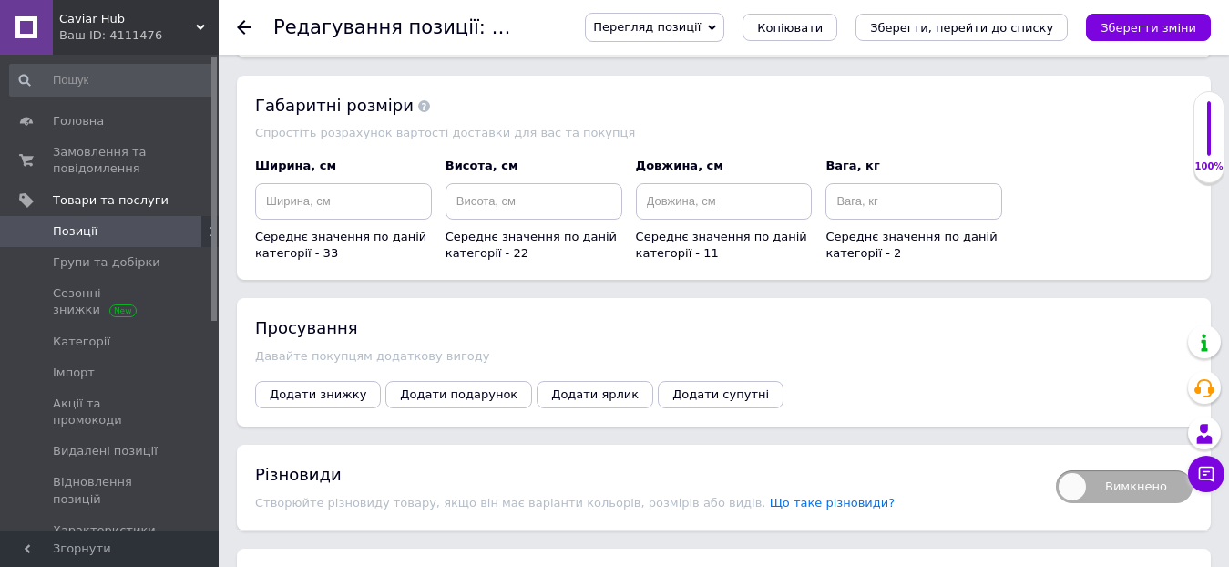
scroll to position [1597, 0]
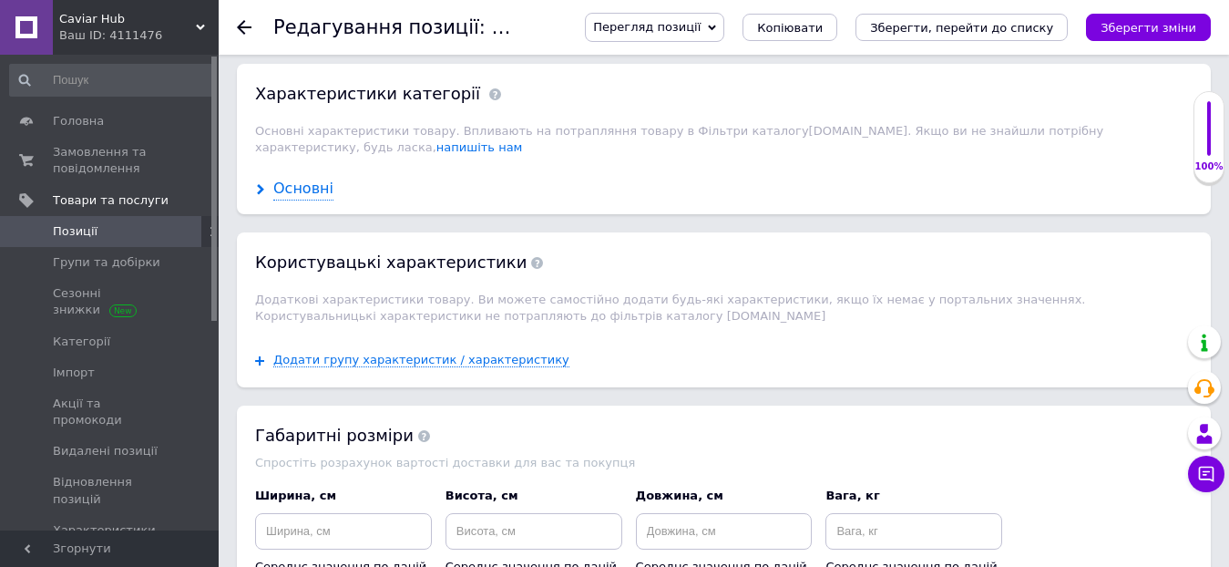
click at [258, 184] on icon at bounding box center [260, 189] width 11 height 11
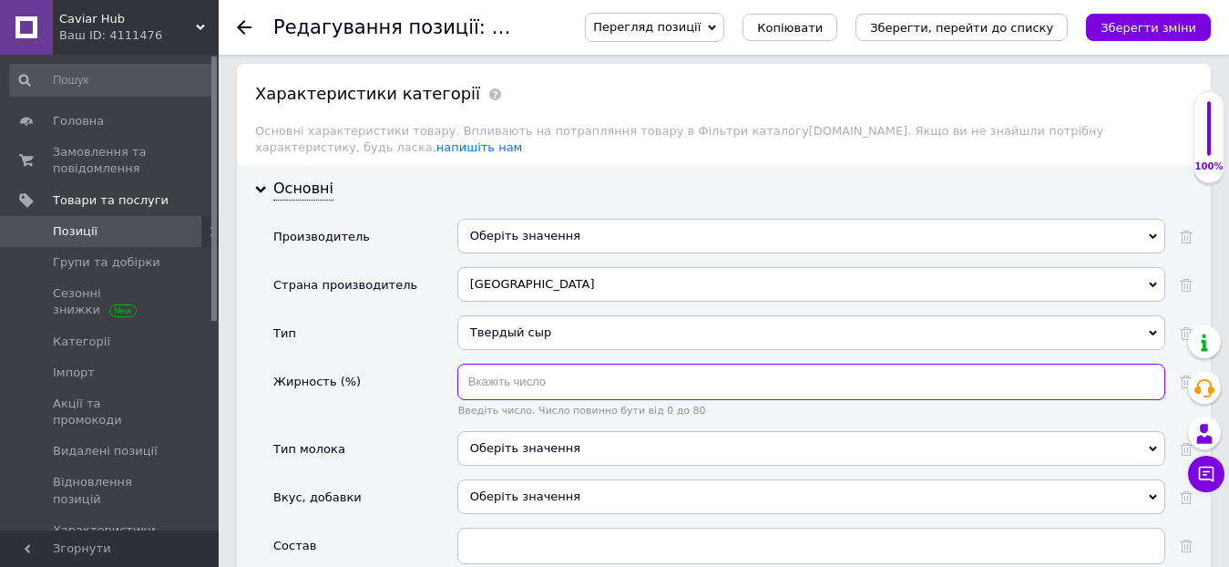
click at [513, 363] on input "text" at bounding box center [811, 381] width 708 height 36
type input "50"
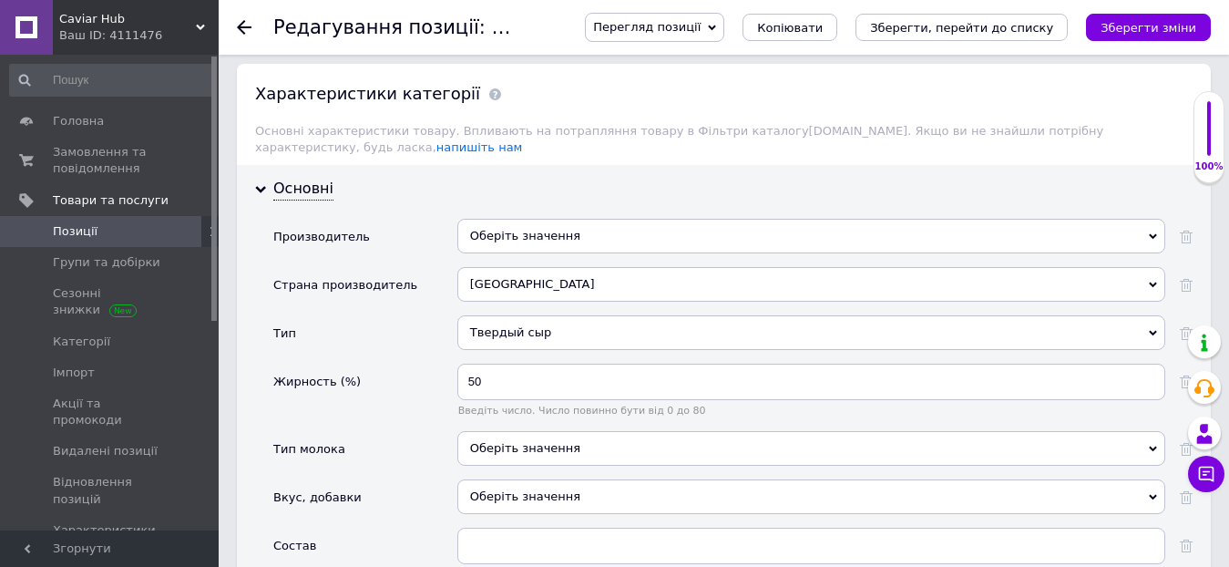
click at [366, 319] on div "Тип" at bounding box center [365, 339] width 184 height 48
click at [1145, 34] on icon "Зберегти зміни" at bounding box center [1148, 28] width 96 height 14
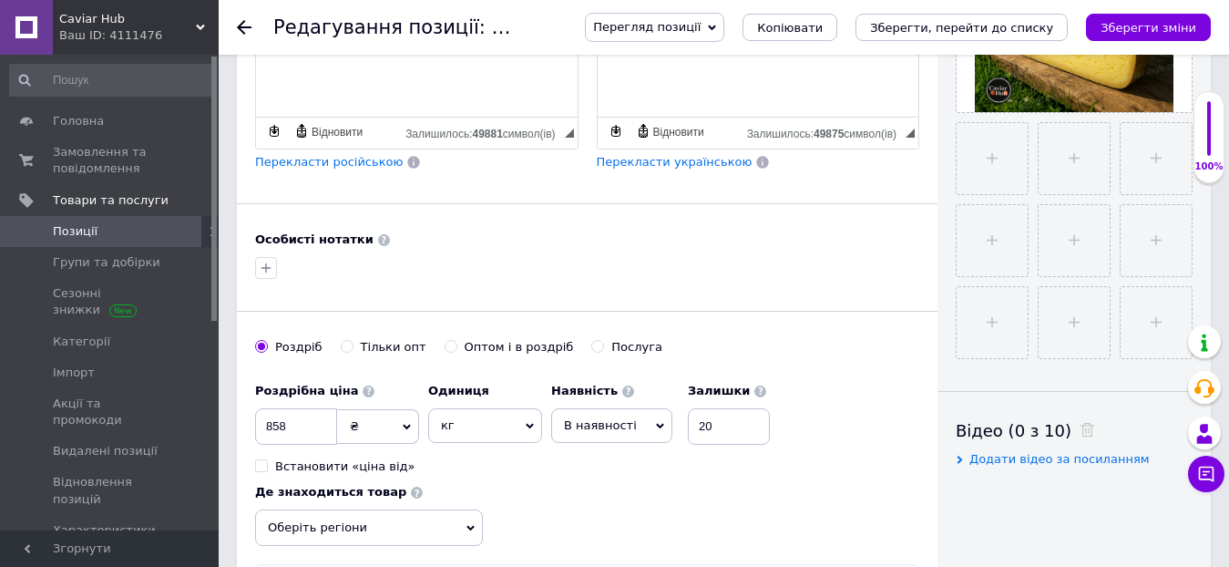
scroll to position [0, 0]
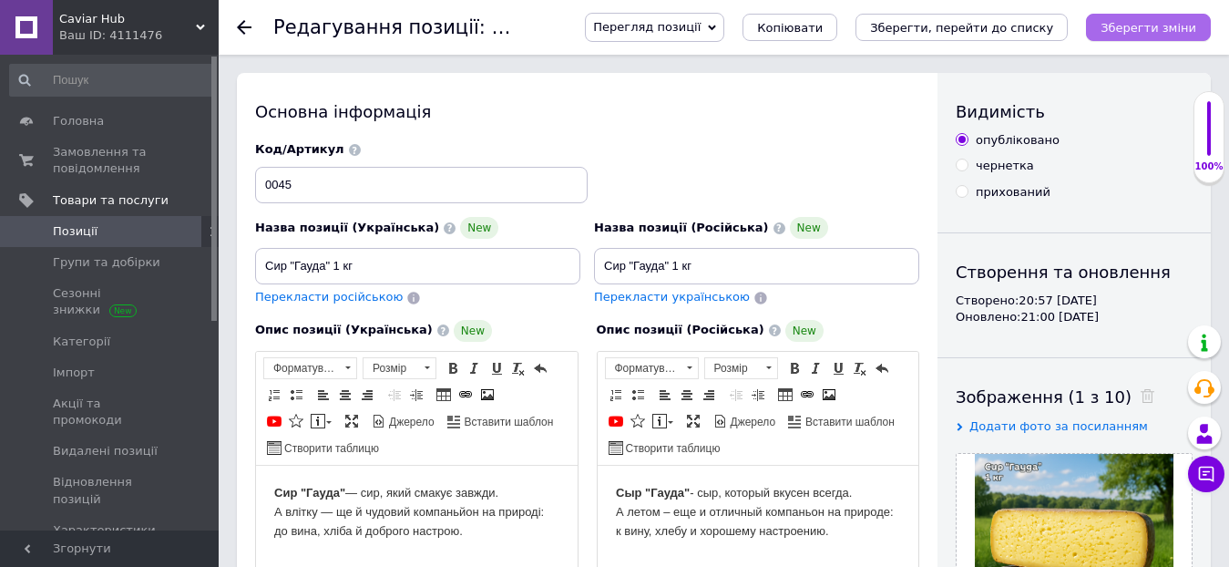
click at [1158, 34] on icon "Зберегти зміни" at bounding box center [1148, 28] width 96 height 14
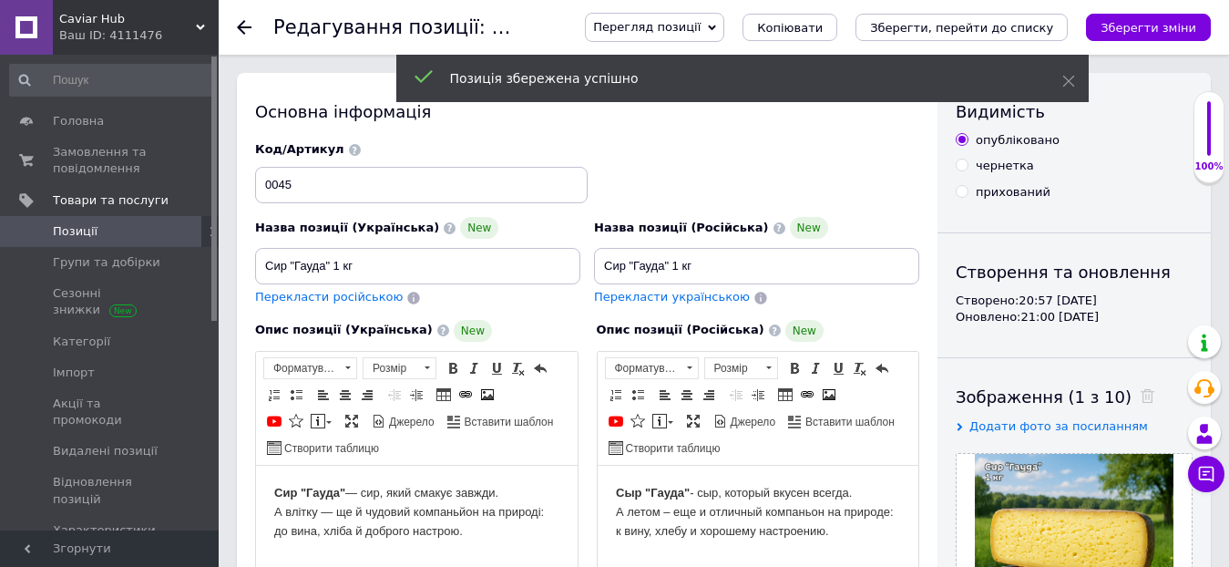
drag, startPoint x: 68, startPoint y: 224, endPoint x: 89, endPoint y: 224, distance: 21.0
click at [68, 225] on span "Позиції" at bounding box center [75, 231] width 45 height 16
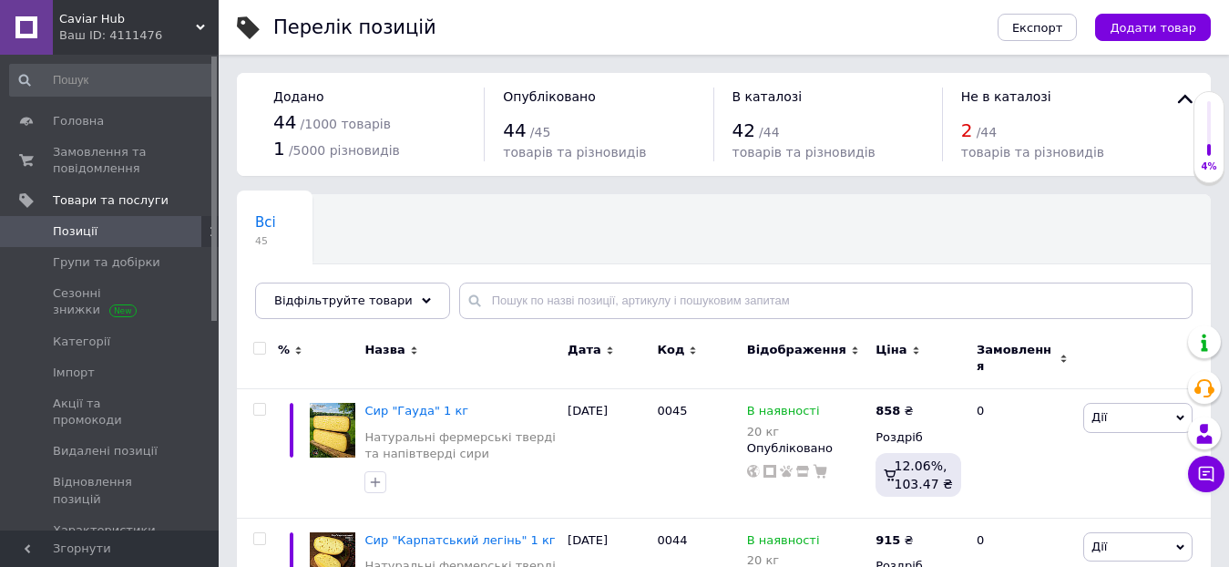
scroll to position [273, 0]
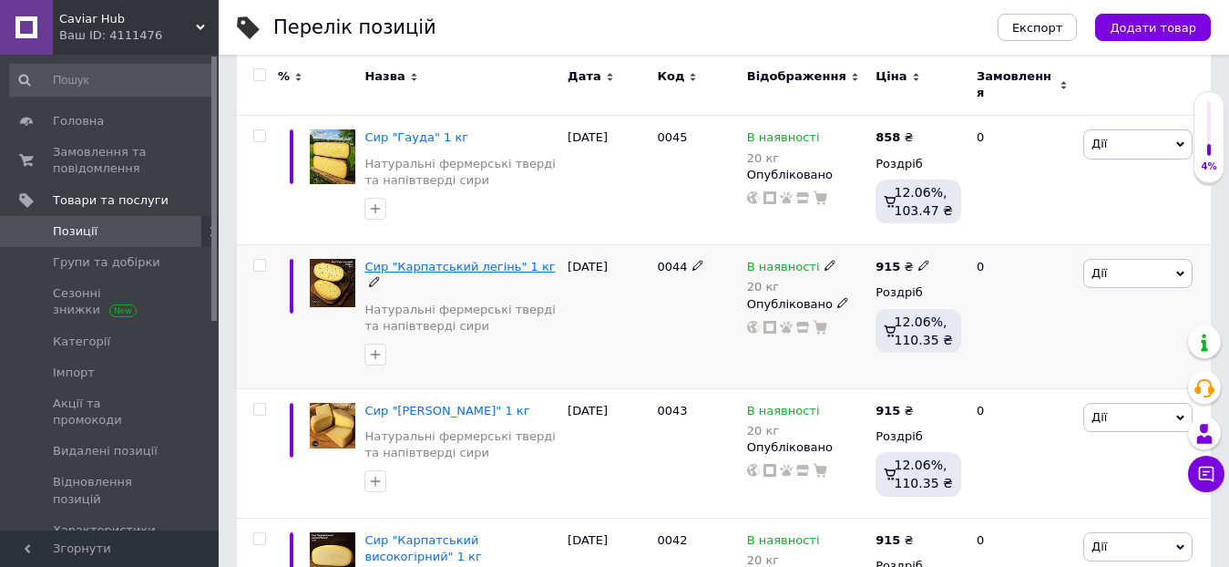
click at [440, 260] on span "Сир "Карпатський легінь" 1 кг" at bounding box center [459, 267] width 190 height 14
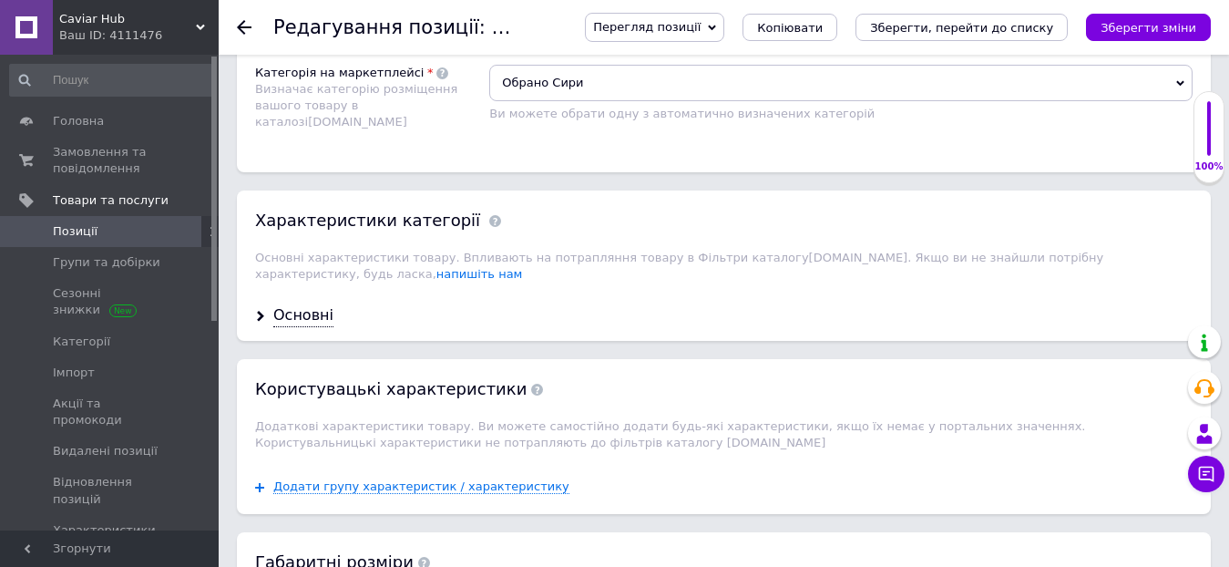
scroll to position [1457, 0]
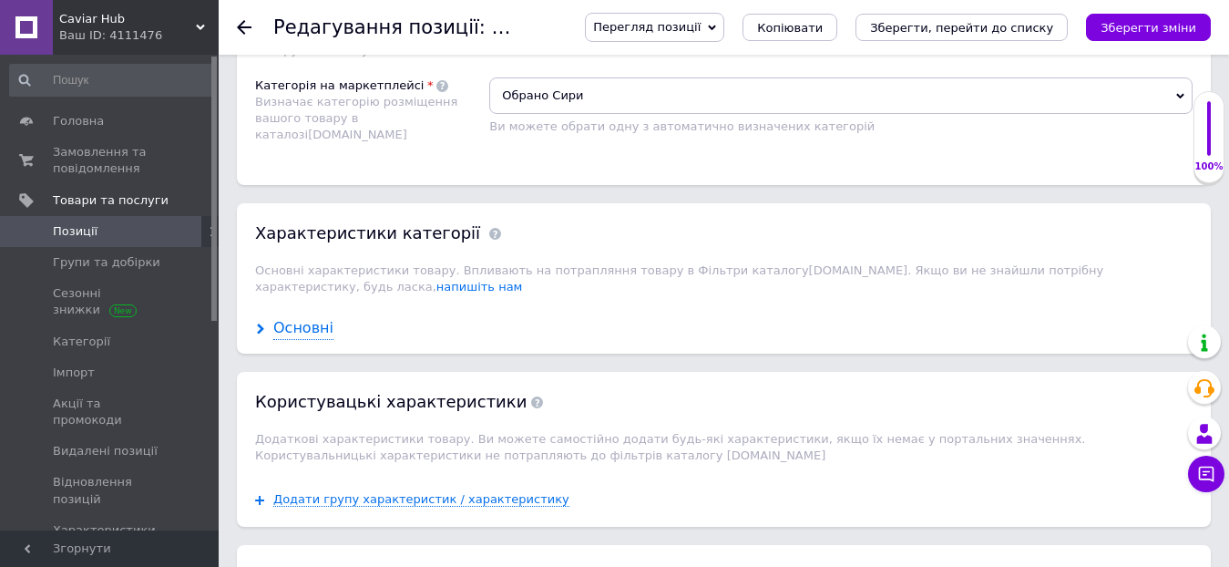
click at [261, 323] on icon at bounding box center [260, 328] width 11 height 11
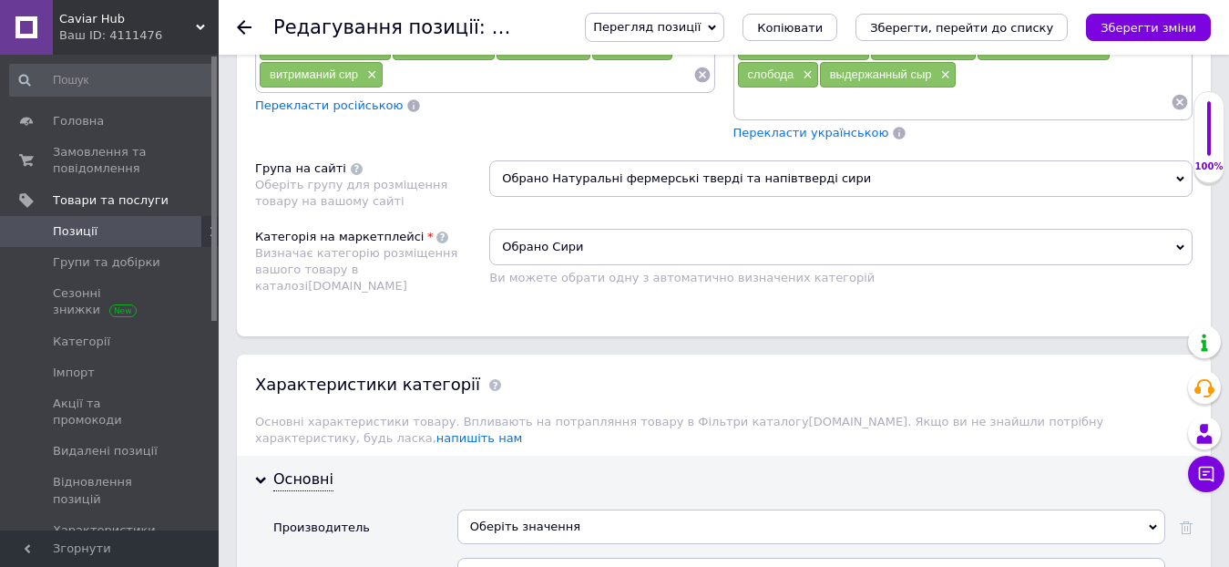
scroll to position [1002, 0]
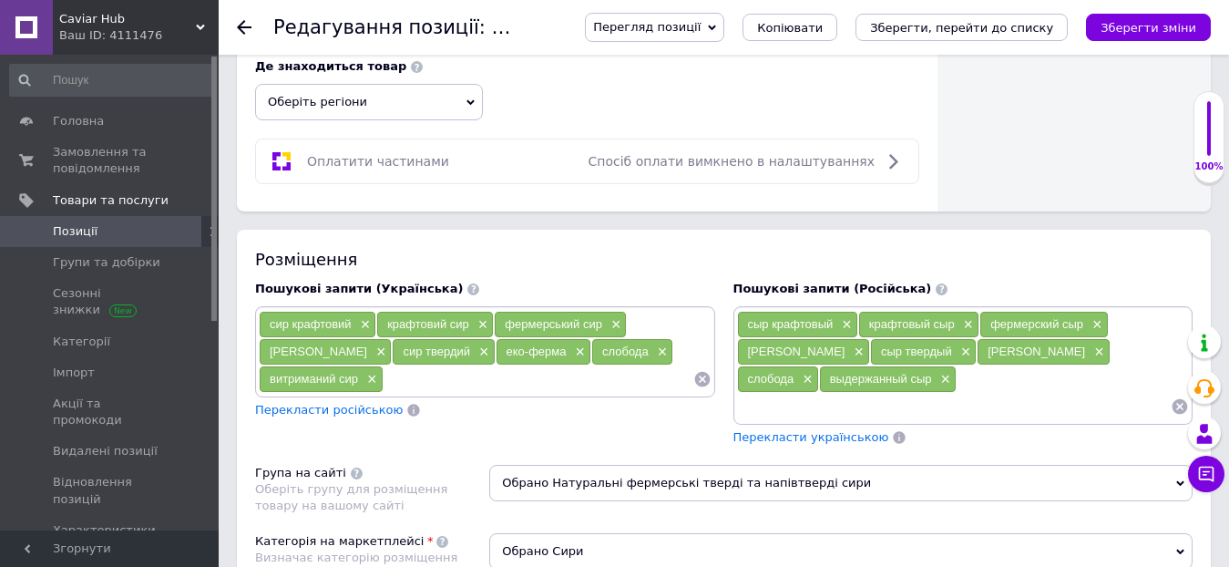
click at [198, 26] on use at bounding box center [200, 27] width 9 height 5
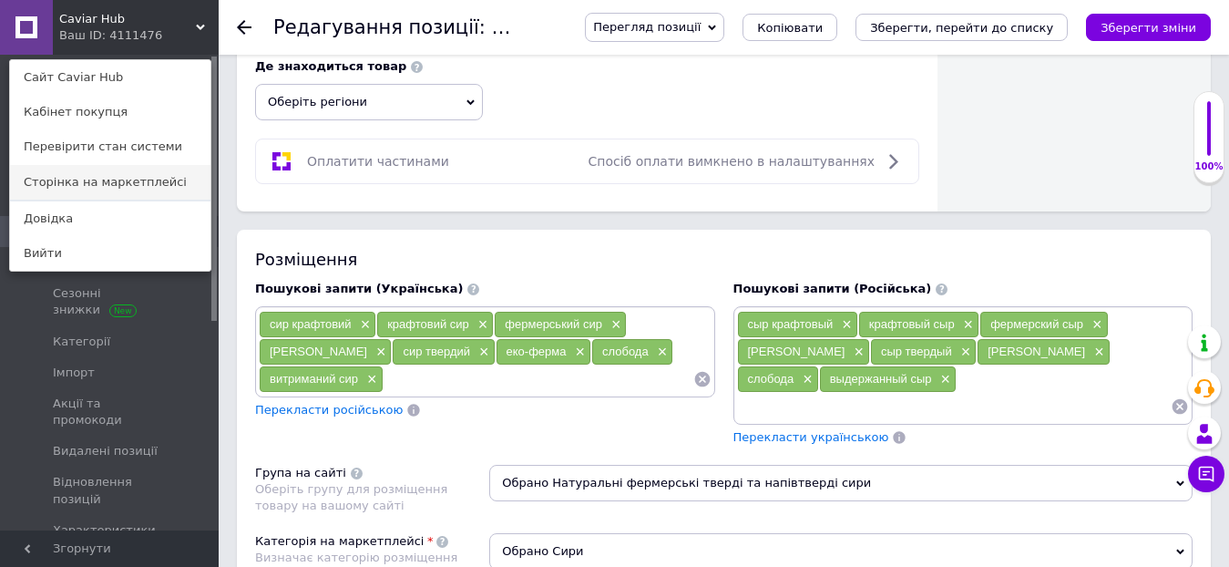
click at [100, 186] on link "Сторінка на маркетплейсі" at bounding box center [110, 182] width 200 height 35
